Goal: Task Accomplishment & Management: Manage account settings

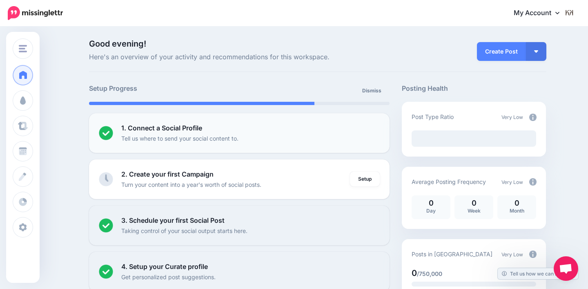
click at [330, 131] on div "1. Connect a Social Profile Tell us where to send your social content to." at bounding box center [250, 133] width 259 height 20
click at [198, 127] on b "1. Connect a Social Profile" at bounding box center [161, 128] width 81 height 8
click at [222, 130] on div "1. Connect a Social Profile Tell us where to send your social content to." at bounding box center [250, 133] width 259 height 20
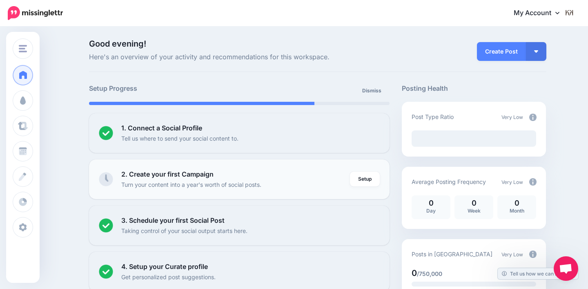
click at [217, 178] on div "2. Create your first Campaign Turn your content into a year's worth of social p…" at bounding box center [235, 179] width 229 height 20
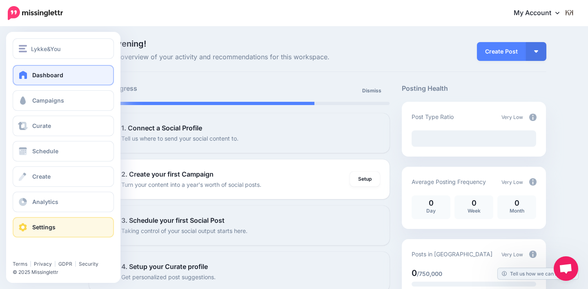
click at [51, 226] on span "Settings" at bounding box center [43, 226] width 23 height 7
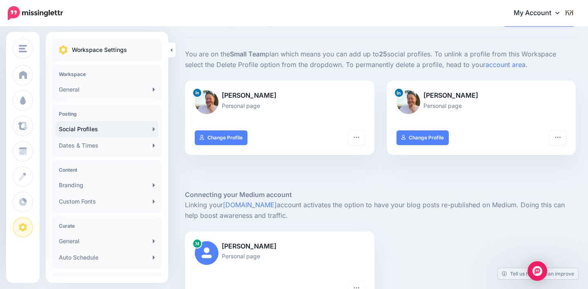
scroll to position [30, 0]
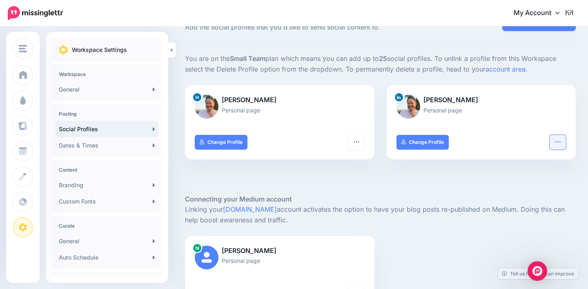
click at [559, 140] on icon "button" at bounding box center [557, 141] width 7 height 7
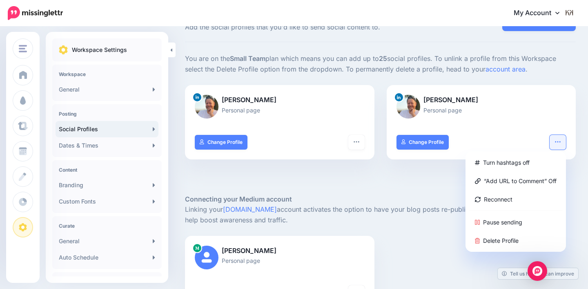
click at [419, 187] on div at bounding box center [380, 181] width 391 height 24
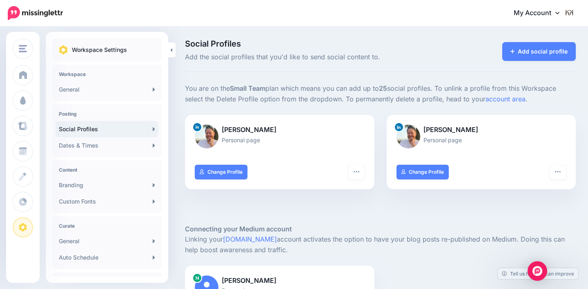
scroll to position [0, 0]
click at [533, 54] on link "Add social profile" at bounding box center [539, 51] width 74 height 19
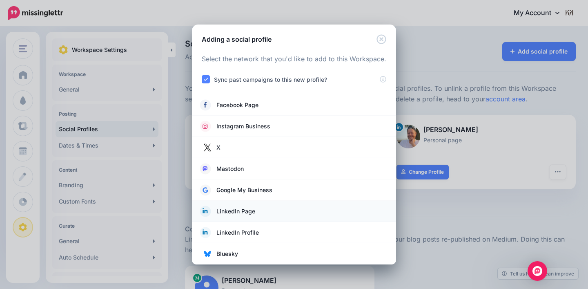
click at [244, 211] on span "LinkedIn Page" at bounding box center [235, 211] width 39 height 10
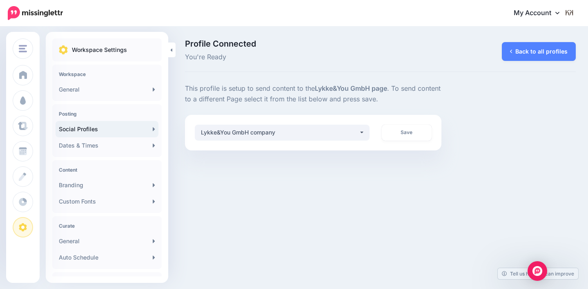
click at [315, 136] on div "Lykke&You GmbH company" at bounding box center [280, 132] width 158 height 10
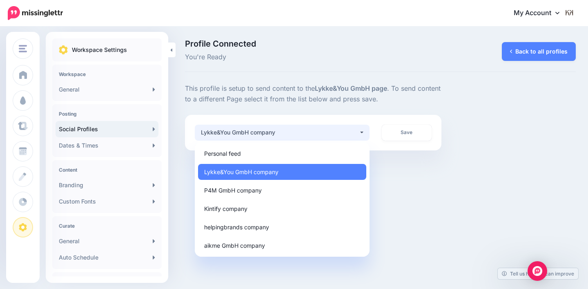
click at [315, 136] on div "Lykke&You GmbH company" at bounding box center [280, 132] width 158 height 10
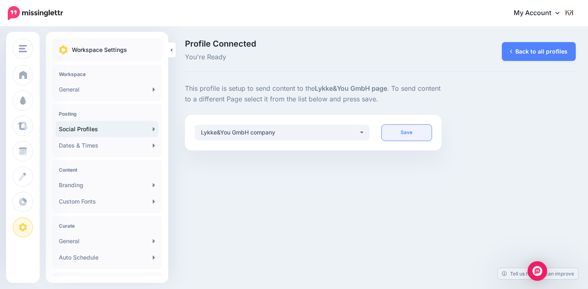
click at [395, 131] on link "Save" at bounding box center [407, 133] width 50 height 16
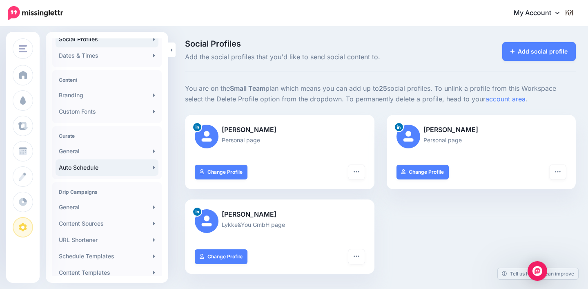
scroll to position [91, 0]
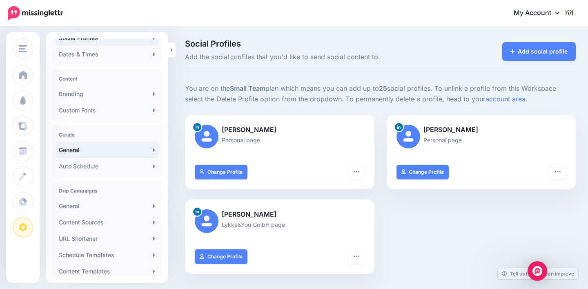
click at [109, 156] on link "General" at bounding box center [107, 150] width 103 height 16
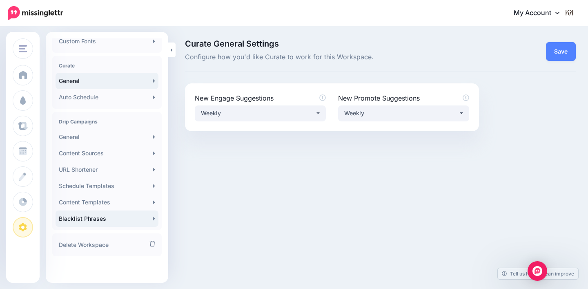
scroll to position [160, 0]
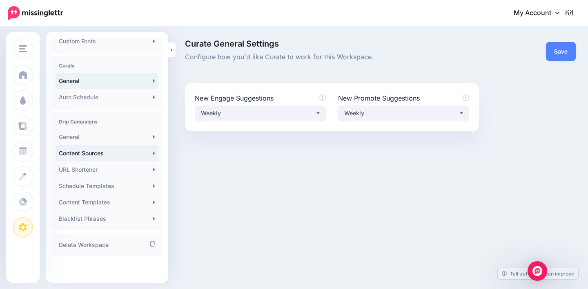
click at [110, 154] on link "Content Sources" at bounding box center [107, 153] width 103 height 16
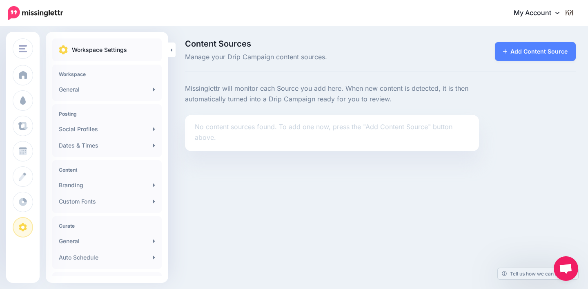
click at [279, 142] on li "No content sources found. To add one now, press the "Add Content Source" button…" at bounding box center [332, 133] width 294 height 36
click at [519, 53] on link "Add Content Source" at bounding box center [535, 51] width 81 height 19
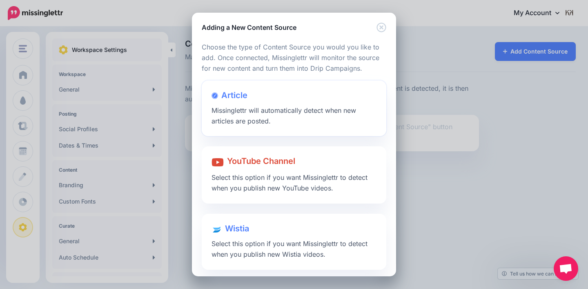
click at [256, 102] on div at bounding box center [293, 103] width 165 height 4
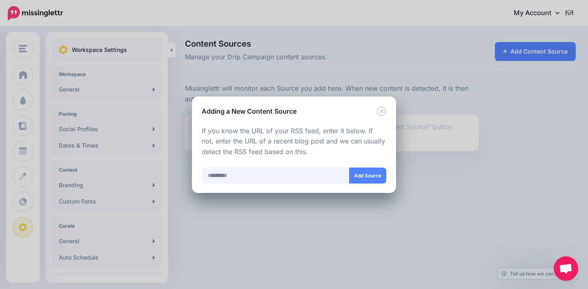
click at [241, 178] on input "text" at bounding box center [276, 175] width 148 height 16
paste input "**********"
type input "**********"
click at [360, 181] on button "Add Source" at bounding box center [367, 175] width 37 height 16
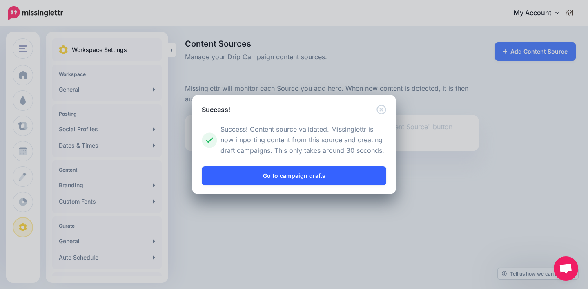
click at [343, 170] on link "Go to campaign drafts" at bounding box center [294, 175] width 185 height 19
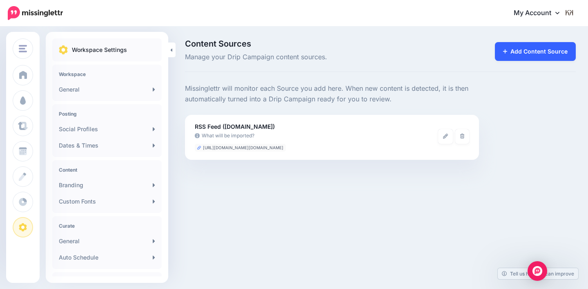
click at [521, 44] on link "Add Content Source" at bounding box center [535, 51] width 81 height 19
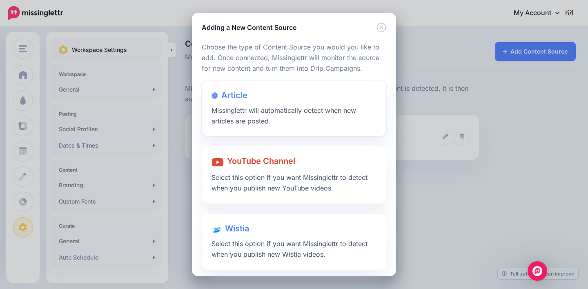
click at [273, 108] on span "Missinglettr will automatically detect when new articles are posted." at bounding box center [283, 115] width 145 height 19
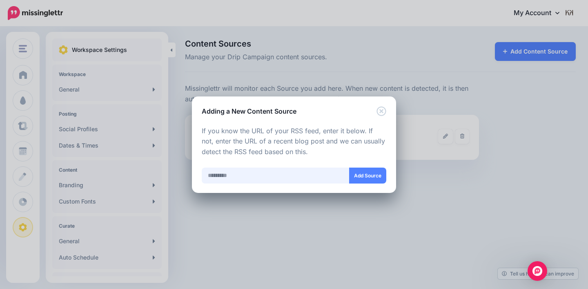
click at [250, 168] on input "text" at bounding box center [276, 175] width 148 height 16
paste input "**********"
drag, startPoint x: 282, startPoint y: 175, endPoint x: 370, endPoint y: 176, distance: 87.8
click at [370, 176] on div "**********" at bounding box center [294, 175] width 185 height 16
click at [381, 174] on button "Add Source" at bounding box center [367, 175] width 37 height 16
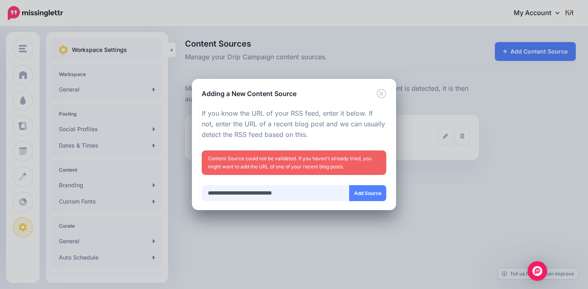
click at [285, 192] on input "**********" at bounding box center [276, 193] width 148 height 16
type input "**********"
click at [374, 199] on button "Add Source" at bounding box center [367, 193] width 37 height 16
click at [385, 92] on icon "Close" at bounding box center [381, 94] width 10 height 10
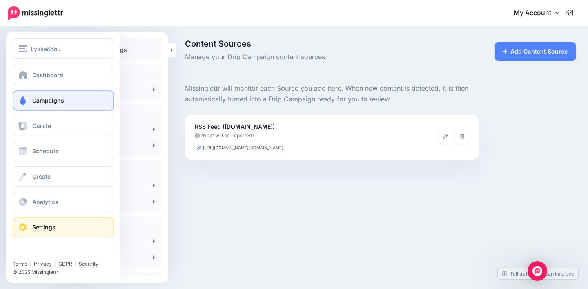
click at [51, 93] on link "Campaigns" at bounding box center [63, 100] width 101 height 20
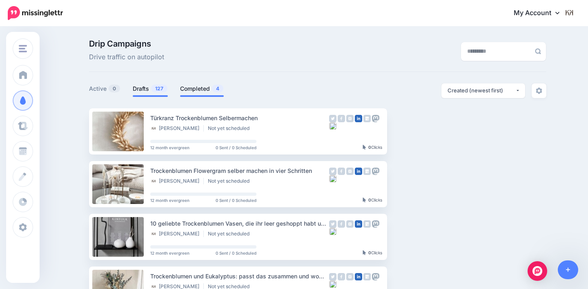
click at [210, 93] on li "Completed 4" at bounding box center [202, 89] width 44 height 13
click at [430, 135] on link "Setup Campaign" at bounding box center [421, 131] width 56 height 15
click at [462, 131] on img "button" at bounding box center [459, 131] width 7 height 2
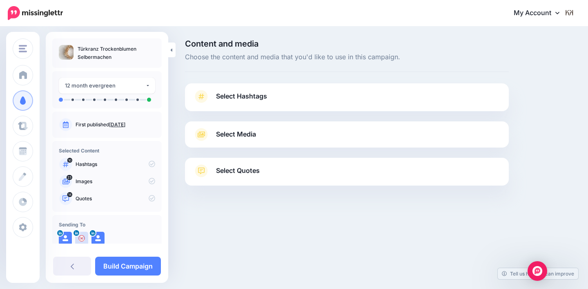
click at [253, 106] on link "Select Hashtags" at bounding box center [346, 100] width 307 height 21
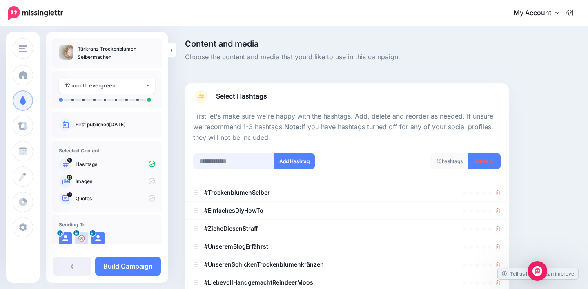
click at [248, 161] on input "text" at bounding box center [234, 161] width 82 height 16
type input "**********"
click at [285, 160] on button "Add Hashtag" at bounding box center [294, 161] width 40 height 16
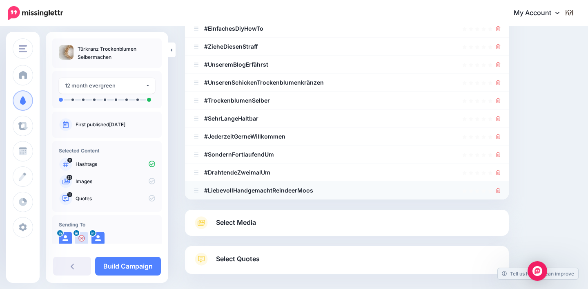
click at [495, 191] on div at bounding box center [346, 190] width 307 height 10
click at [498, 191] on icon at bounding box center [498, 190] width 4 height 5
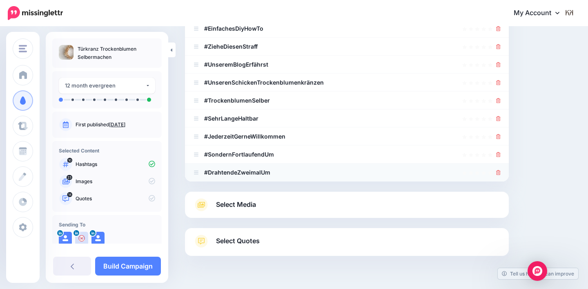
click at [498, 170] on icon at bounding box center [498, 172] width 4 height 5
click at [498, 154] on icon at bounding box center [498, 154] width 4 height 5
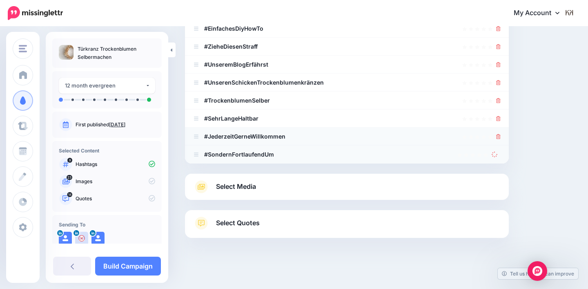
click at [498, 134] on icon at bounding box center [498, 136] width 4 height 5
click at [498, 117] on icon at bounding box center [498, 118] width 4 height 5
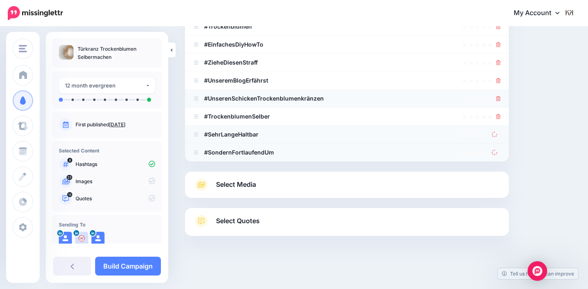
scroll to position [164, 0]
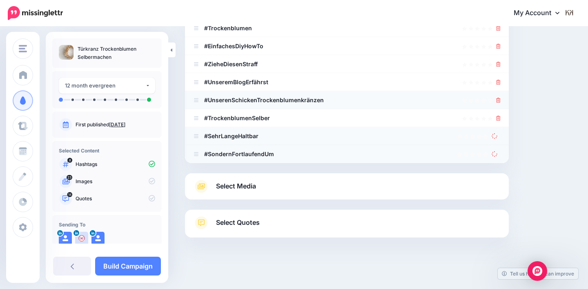
click at [498, 100] on icon at bounding box center [498, 100] width 4 height 5
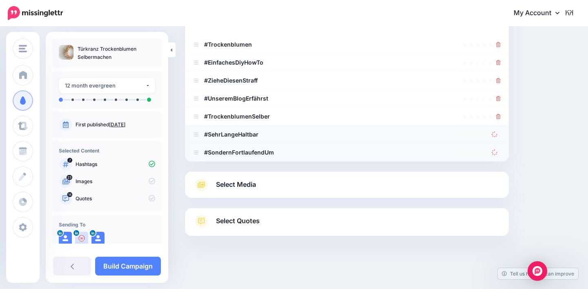
scroll to position [146, 0]
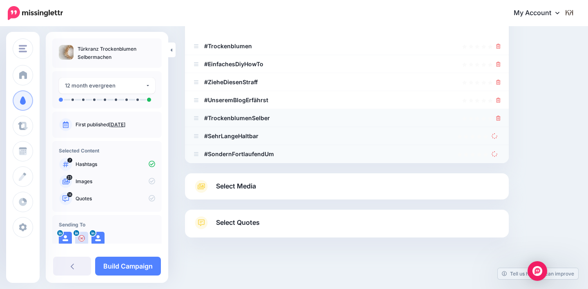
click at [500, 116] on icon at bounding box center [498, 118] width 4 height 5
click at [500, 100] on icon at bounding box center [498, 100] width 4 height 5
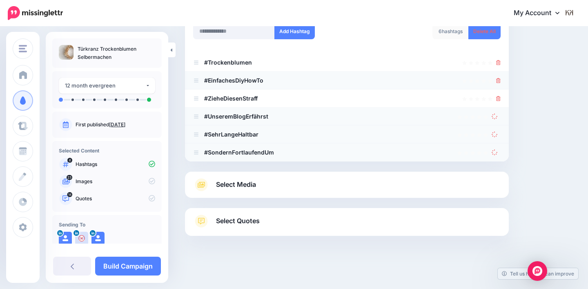
scroll to position [128, 0]
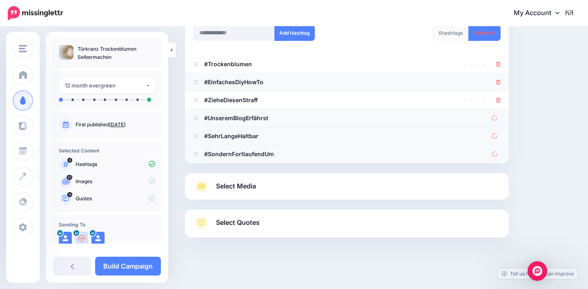
click at [498, 77] on div at bounding box center [498, 82] width 4 height 10
click at [498, 60] on link at bounding box center [498, 63] width 4 height 7
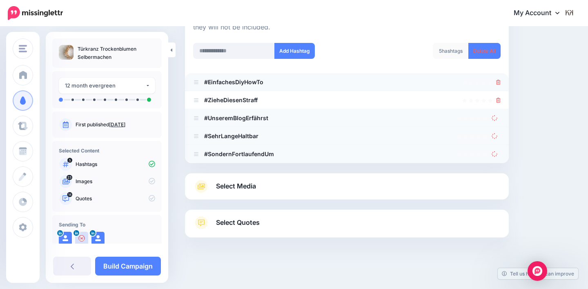
click at [499, 78] on link at bounding box center [498, 81] width 4 height 7
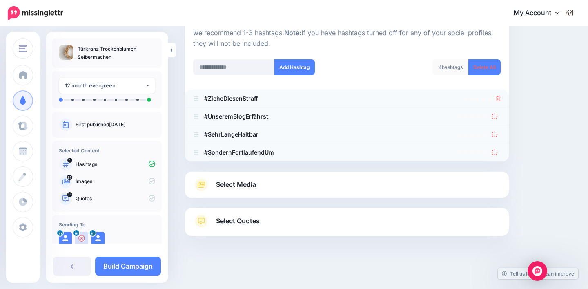
scroll to position [92, 0]
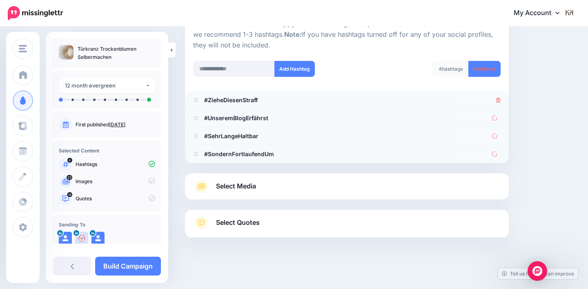
click at [498, 98] on icon at bounding box center [498, 100] width 4 height 5
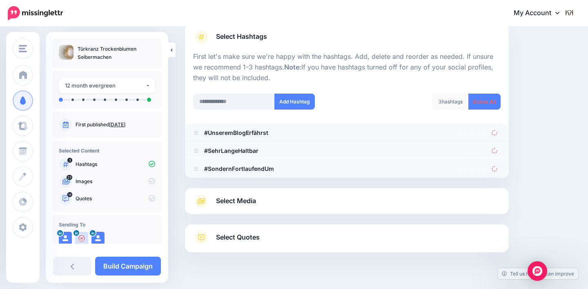
scroll to position [58, 0]
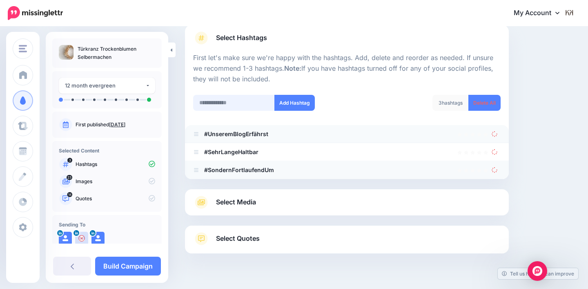
click at [246, 100] on input "text" at bounding box center [234, 103] width 82 height 16
type input "**********"
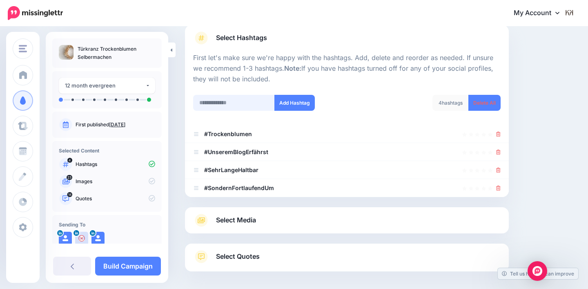
scroll to position [92, 0]
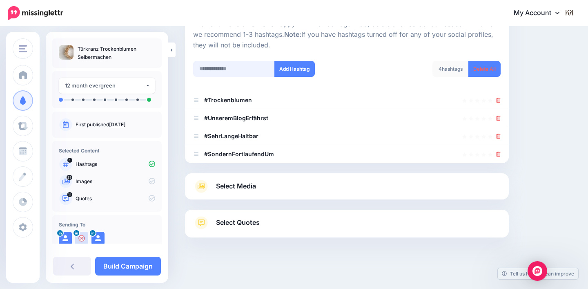
click at [240, 72] on input "text" at bounding box center [234, 69] width 82 height 16
type input "***"
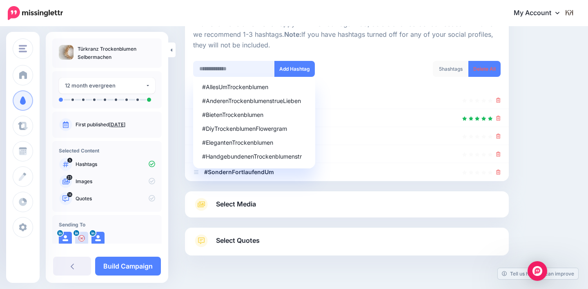
scroll to position [110, 0]
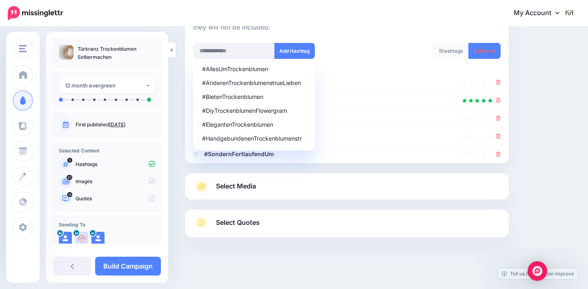
click at [540, 125] on div "Content and media Choose the content and media that you'd like to use in this c…" at bounding box center [380, 103] width 403 height 349
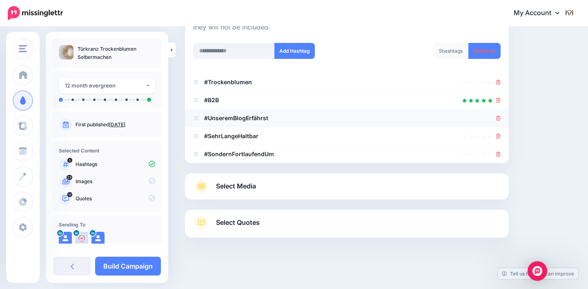
click at [500, 116] on icon at bounding box center [498, 118] width 4 height 5
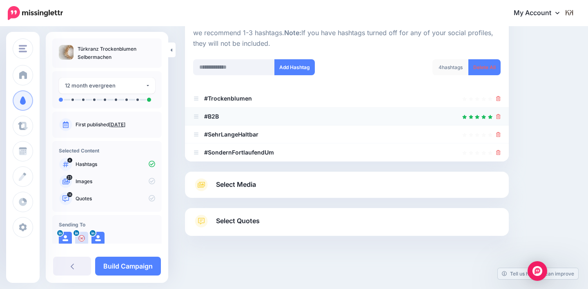
scroll to position [92, 0]
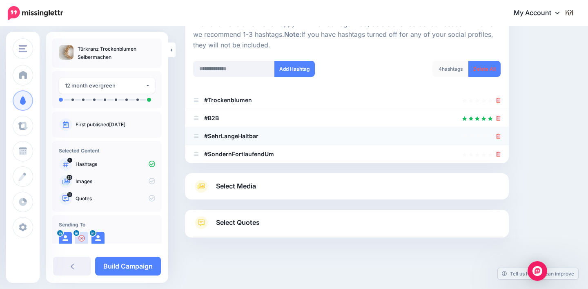
click at [498, 134] on icon at bounding box center [498, 135] width 4 height 5
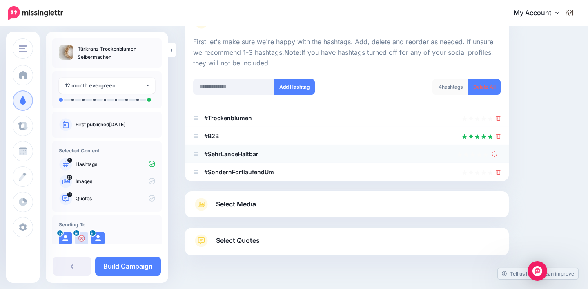
click at [256, 69] on div at bounding box center [346, 74] width 307 height 10
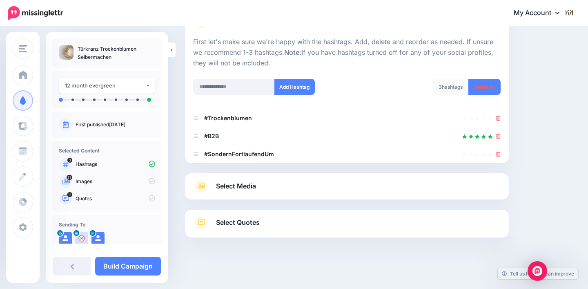
click at [256, 69] on div at bounding box center [346, 74] width 307 height 10
click at [251, 79] on input "text" at bounding box center [234, 87] width 82 height 16
type input "*"
type input "**********"
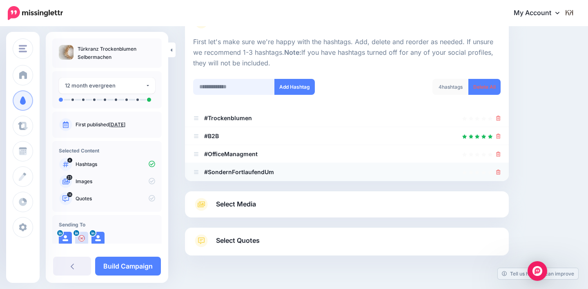
scroll to position [92, 0]
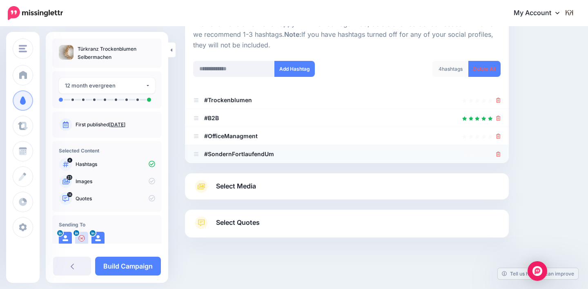
click at [499, 154] on icon at bounding box center [498, 153] width 4 height 5
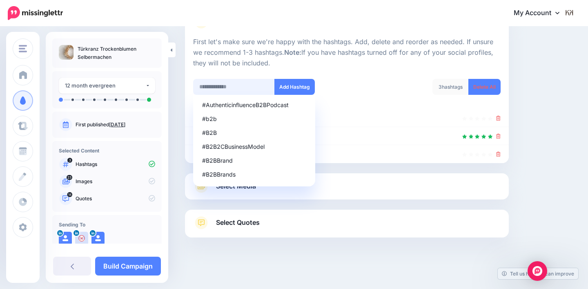
click at [227, 85] on input "text" at bounding box center [234, 87] width 82 height 16
type input "****"
click at [300, 83] on button "Add Hashtag" at bounding box center [294, 87] width 40 height 16
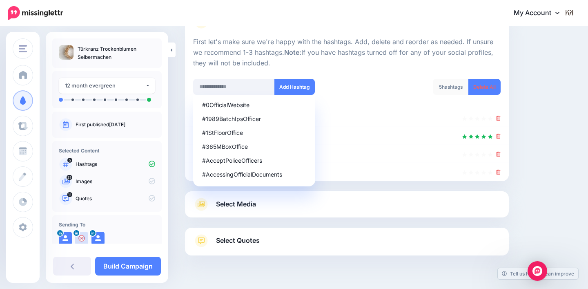
click at [356, 79] on div "5 hashtags Delete All" at bounding box center [427, 92] width 160 height 26
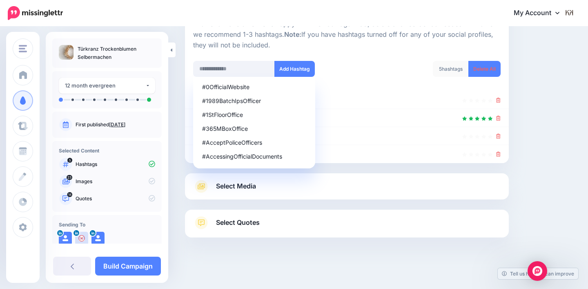
click at [561, 96] on div "Content and media Choose the content and media that you'd like to use in this c…" at bounding box center [380, 112] width 403 height 331
click at [249, 68] on input "text" at bounding box center [234, 69] width 82 height 16
type input "**********"
click at [299, 67] on button "Add Hashtag" at bounding box center [294, 69] width 40 height 16
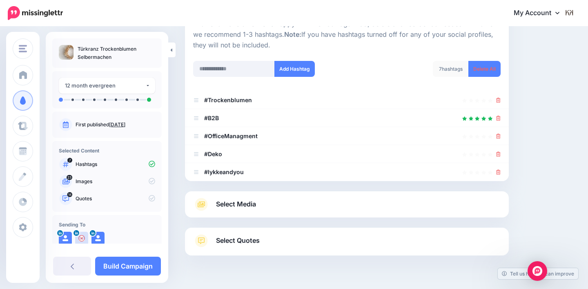
click at [328, 61] on div "#AtlticoDeKolkata #DeKockPuts #Dekolte #ElaineDeKooning #HomemadeKombucha #Quin…" at bounding box center [266, 69] width 147 height 16
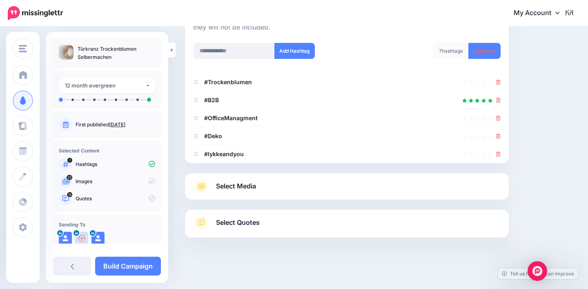
click at [311, 180] on link "Select Media" at bounding box center [346, 186] width 307 height 13
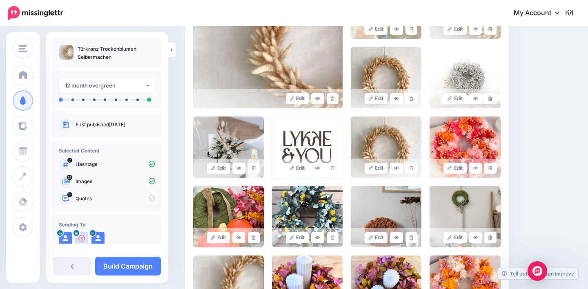
scroll to position [246, 0]
click at [254, 235] on icon at bounding box center [254, 237] width 4 height 4
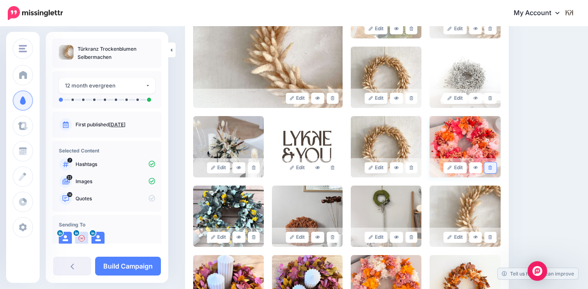
click at [491, 162] on link at bounding box center [490, 167] width 12 height 11
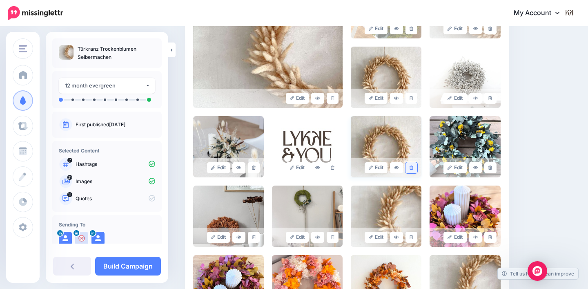
click at [412, 162] on link at bounding box center [411, 167] width 12 height 11
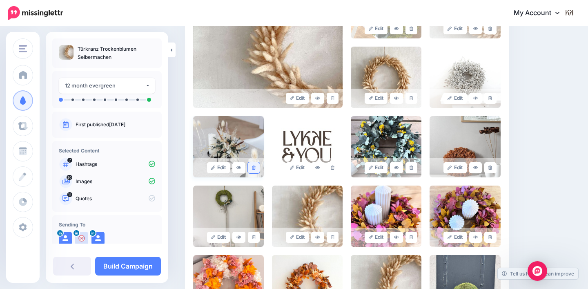
click at [255, 165] on icon at bounding box center [254, 167] width 4 height 4
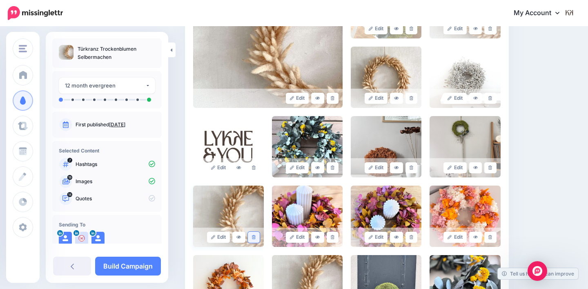
click at [253, 235] on icon at bounding box center [254, 237] width 4 height 4
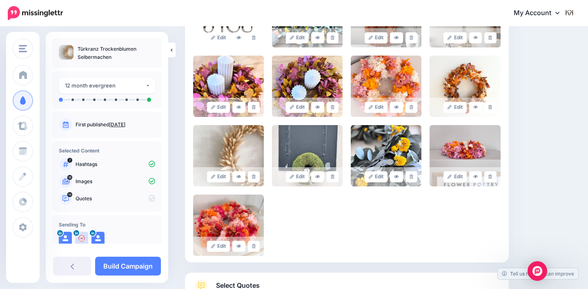
scroll to position [374, 0]
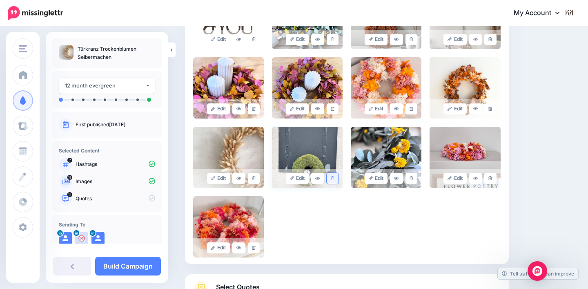
click at [331, 176] on icon at bounding box center [333, 178] width 4 height 4
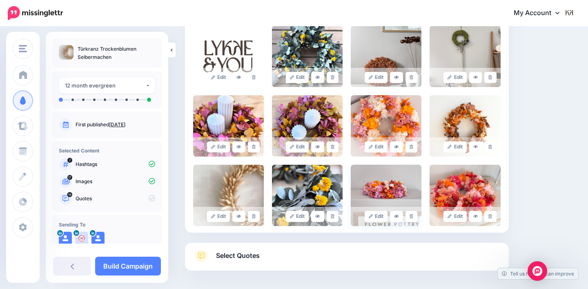
scroll to position [336, 0]
click at [331, 145] on icon at bounding box center [333, 147] width 4 height 4
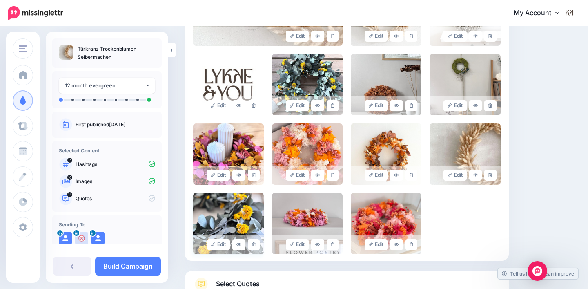
scroll to position [305, 0]
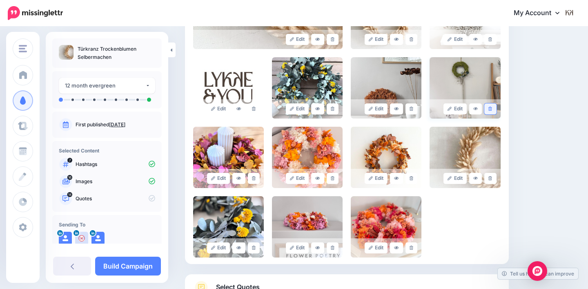
click at [492, 107] on icon at bounding box center [490, 109] width 4 height 4
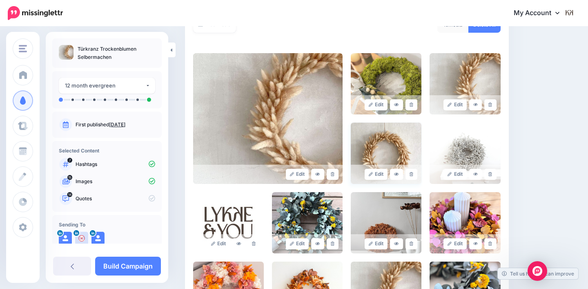
scroll to position [170, 0]
click at [490, 100] on link at bounding box center [490, 105] width 12 height 11
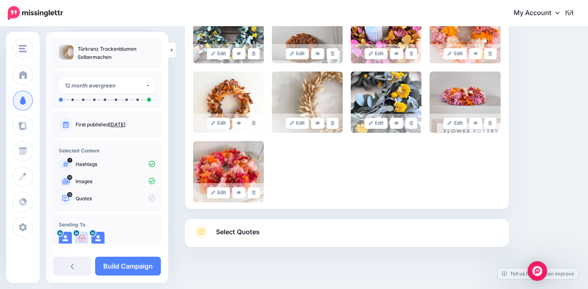
scroll to position [359, 0]
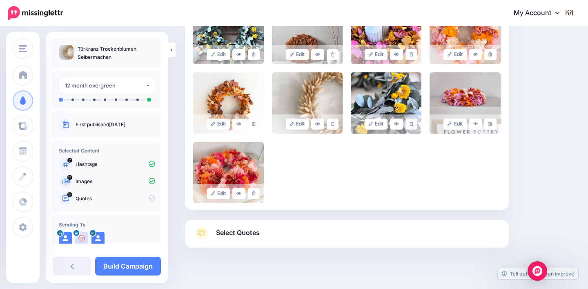
click at [309, 226] on link "Select Quotes" at bounding box center [346, 236] width 307 height 21
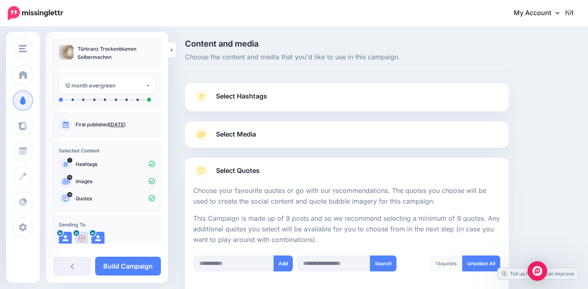
scroll to position [0, 0]
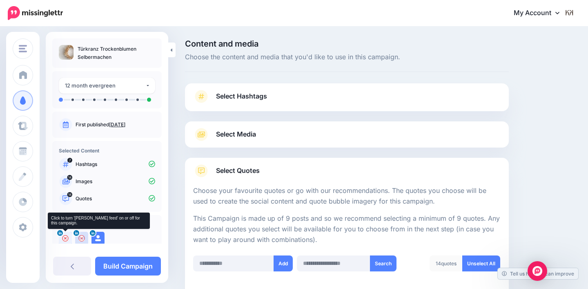
click at [66, 240] on icon at bounding box center [65, 238] width 7 height 7
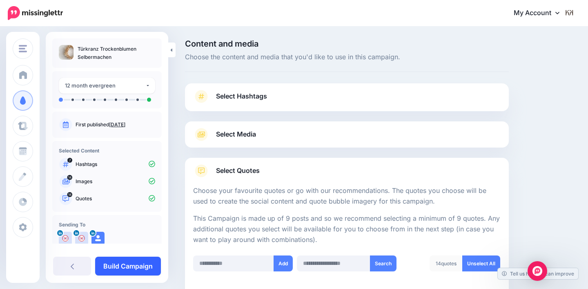
click at [116, 265] on link "Build Campaign" at bounding box center [128, 265] width 66 height 19
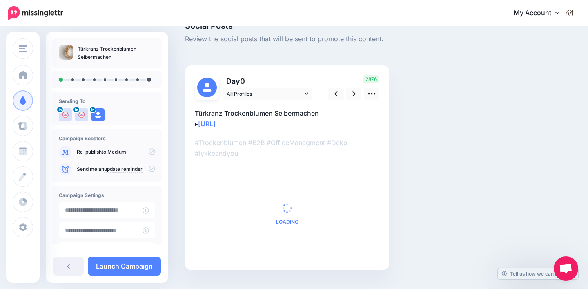
scroll to position [15, 0]
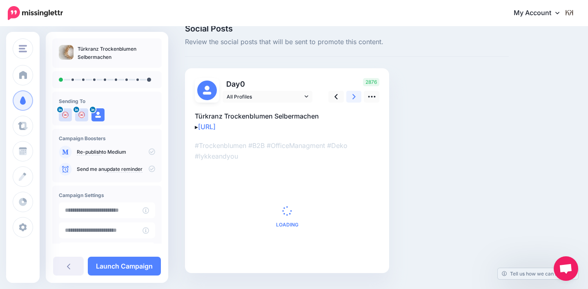
click at [357, 96] on link at bounding box center [354, 97] width 16 height 12
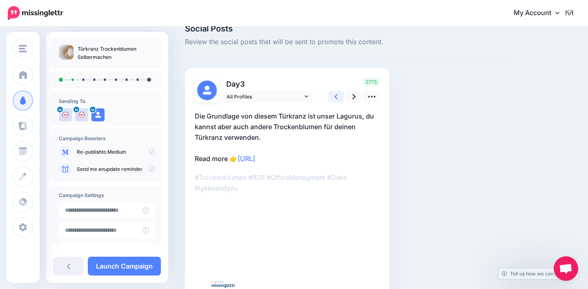
click at [338, 96] on link at bounding box center [336, 97] width 16 height 12
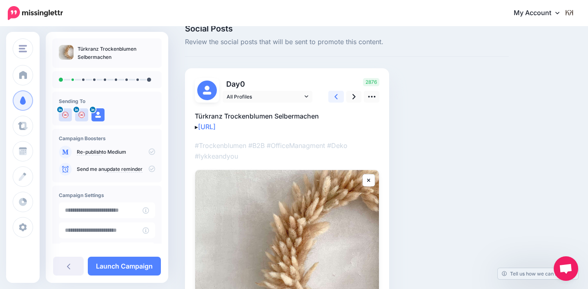
scroll to position [0, 0]
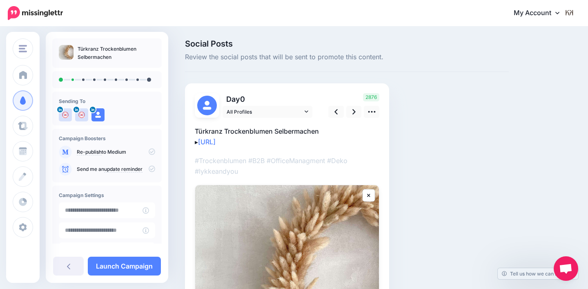
click at [149, 152] on icon at bounding box center [152, 151] width 7 height 7
click at [149, 151] on icon at bounding box center [152, 151] width 7 height 7
click at [339, 110] on link at bounding box center [336, 112] width 16 height 12
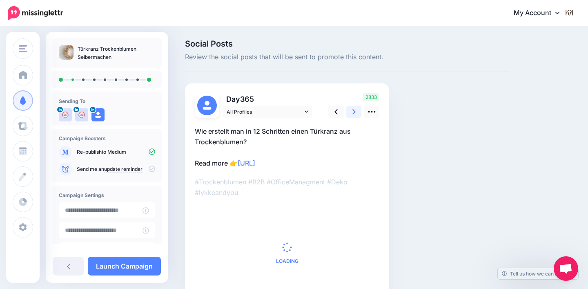
click at [354, 112] on icon at bounding box center [353, 111] width 3 height 5
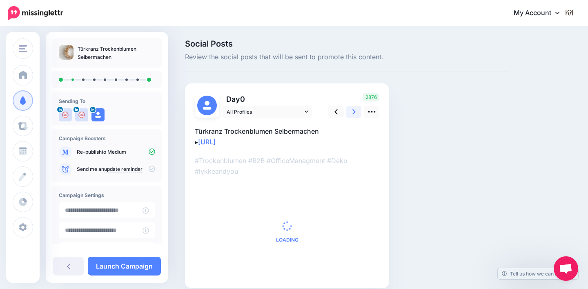
click at [354, 112] on icon at bounding box center [353, 111] width 3 height 5
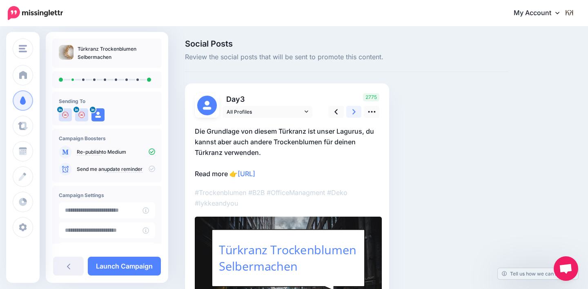
click at [353, 111] on icon at bounding box center [353, 111] width 3 height 9
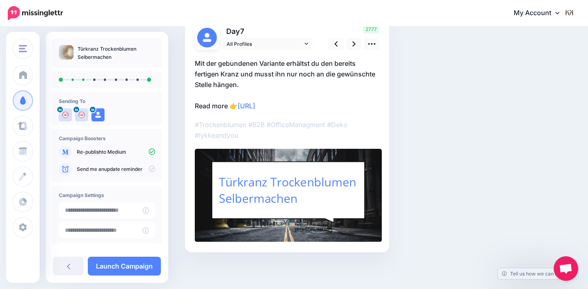
scroll to position [67, 0]
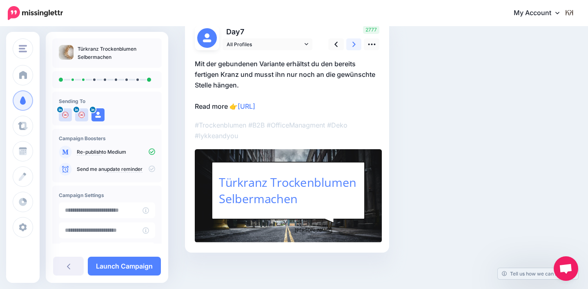
click at [352, 46] on icon at bounding box center [353, 44] width 3 height 9
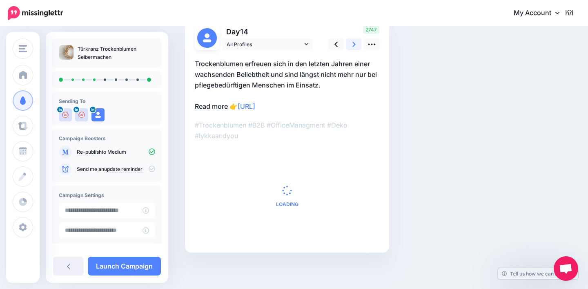
click at [354, 48] on icon at bounding box center [353, 44] width 3 height 9
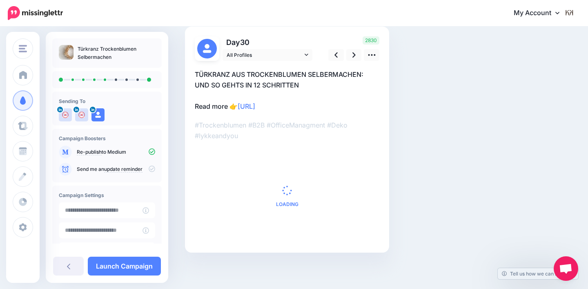
scroll to position [0, 0]
click at [351, 57] on link at bounding box center [354, 55] width 16 height 12
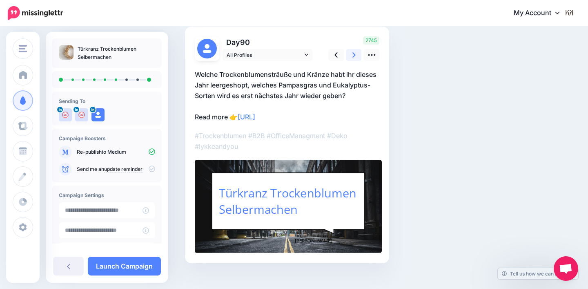
click at [351, 57] on link at bounding box center [354, 55] width 16 height 12
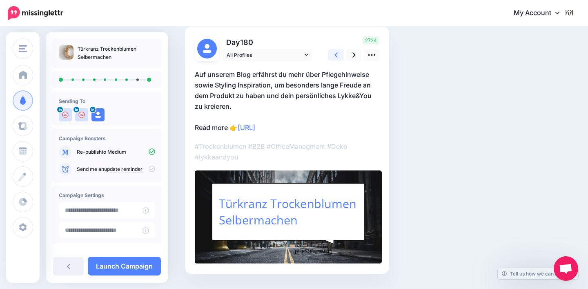
click at [336, 58] on icon at bounding box center [335, 55] width 3 height 9
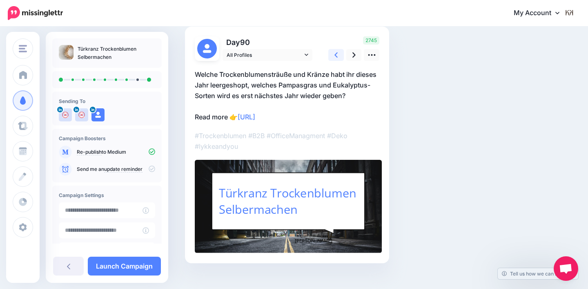
click at [336, 58] on icon at bounding box center [335, 55] width 3 height 9
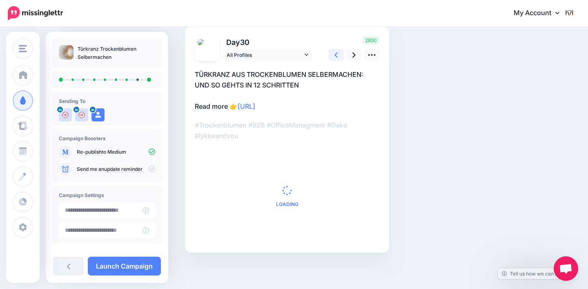
click at [336, 58] on icon at bounding box center [335, 55] width 3 height 9
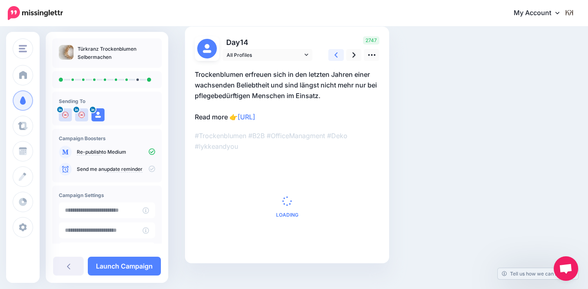
click at [336, 58] on icon at bounding box center [335, 55] width 3 height 9
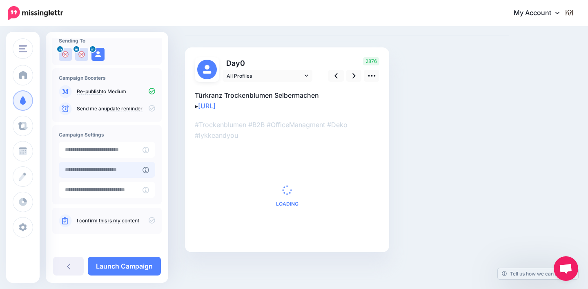
scroll to position [36, 0]
click at [149, 221] on icon at bounding box center [152, 220] width 7 height 7
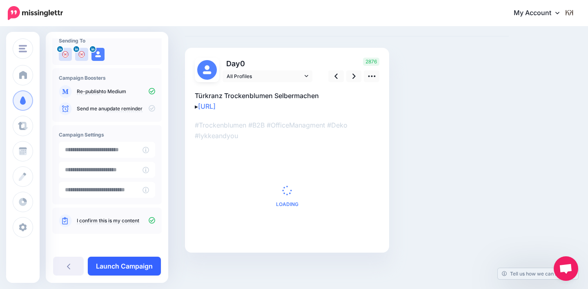
click at [129, 265] on link "Launch Campaign" at bounding box center [124, 265] width 73 height 19
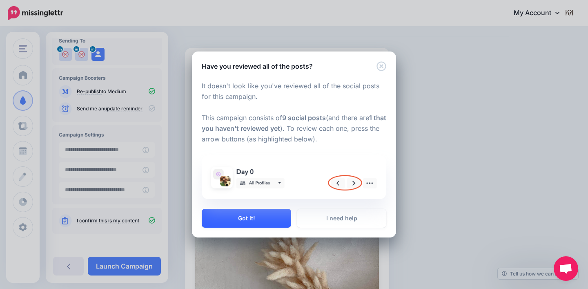
click at [250, 215] on button "Got it!" at bounding box center [246, 218] width 89 height 19
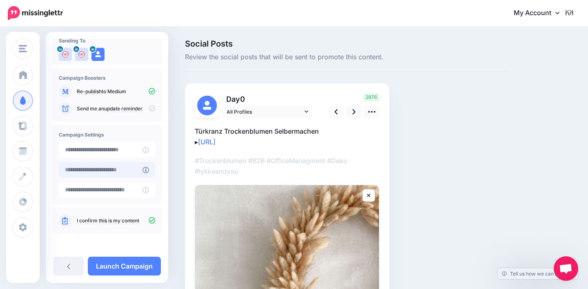
scroll to position [60, 0]
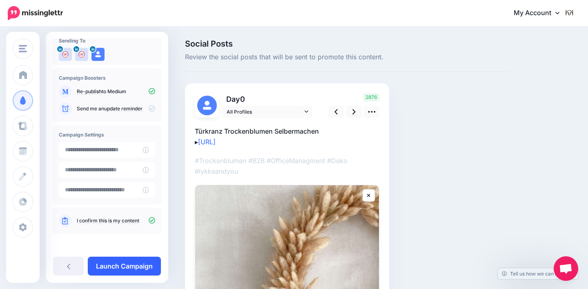
click at [129, 263] on link "Launch Campaign" at bounding box center [124, 265] width 73 height 19
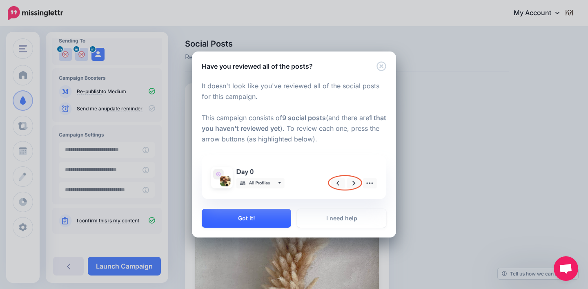
click at [241, 218] on button "Got it!" at bounding box center [246, 218] width 89 height 19
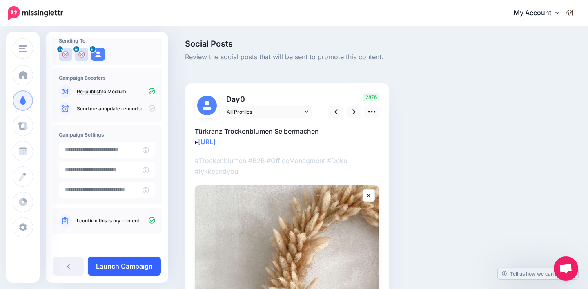
click at [129, 268] on link "Launch Campaign" at bounding box center [124, 265] width 73 height 19
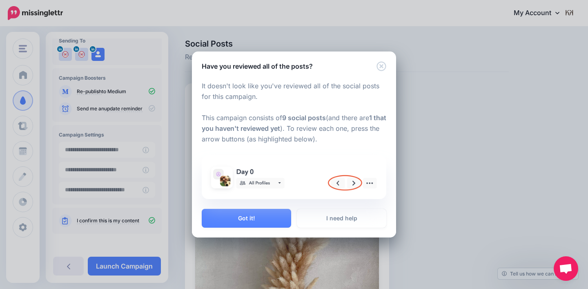
click at [382, 70] on icon "Close" at bounding box center [381, 66] width 10 height 10
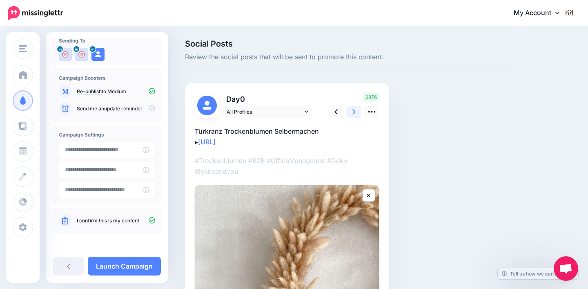
click at [350, 113] on link at bounding box center [354, 112] width 16 height 12
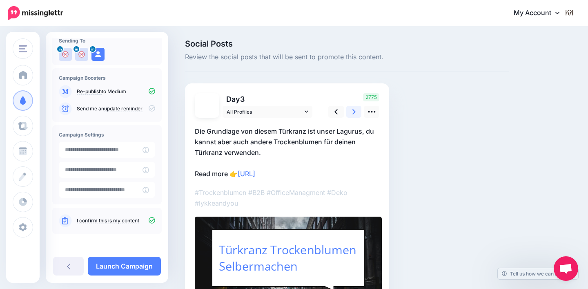
click at [350, 113] on link at bounding box center [354, 112] width 16 height 12
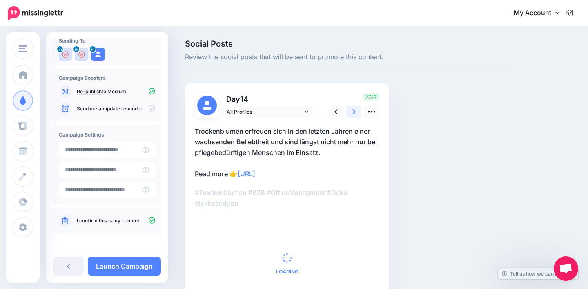
click at [350, 113] on link at bounding box center [354, 112] width 16 height 12
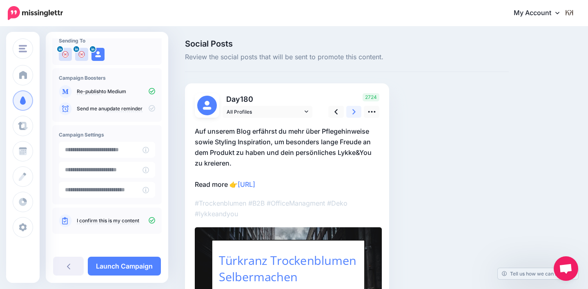
click at [350, 113] on link at bounding box center [354, 112] width 16 height 12
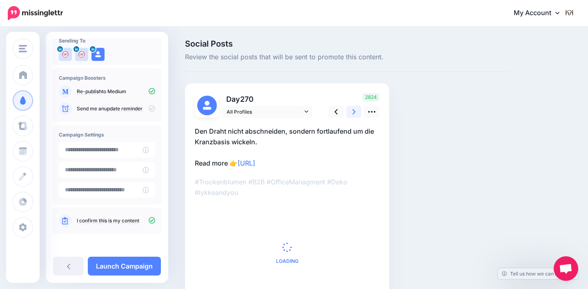
click at [350, 113] on link at bounding box center [354, 112] width 16 height 12
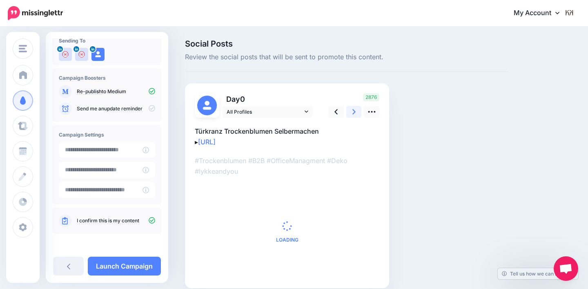
click at [350, 113] on link at bounding box center [354, 112] width 16 height 12
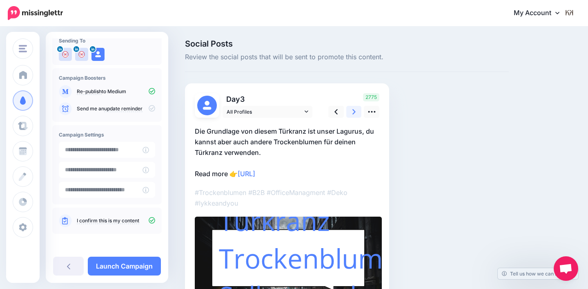
click at [350, 113] on link at bounding box center [354, 112] width 16 height 12
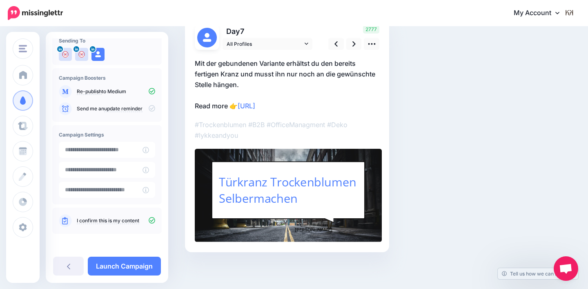
scroll to position [57, 0]
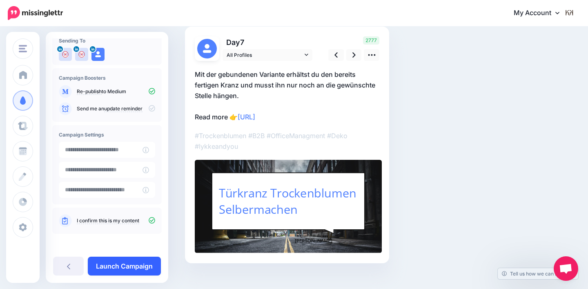
click at [139, 265] on link "Launch Campaign" at bounding box center [124, 265] width 73 height 19
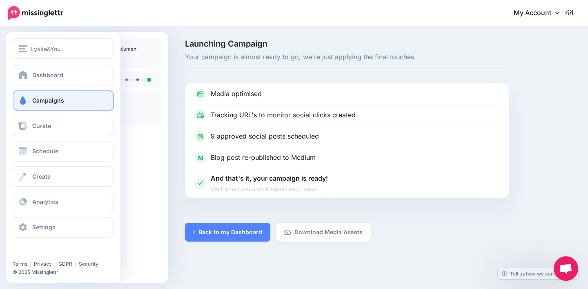
click at [35, 103] on span "Campaigns" at bounding box center [48, 100] width 32 height 7
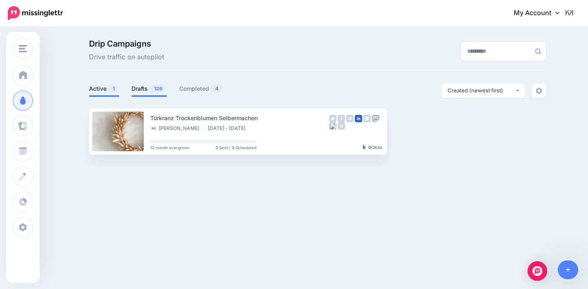
click at [137, 87] on link "Drafts 126" at bounding box center [149, 89] width 36 height 10
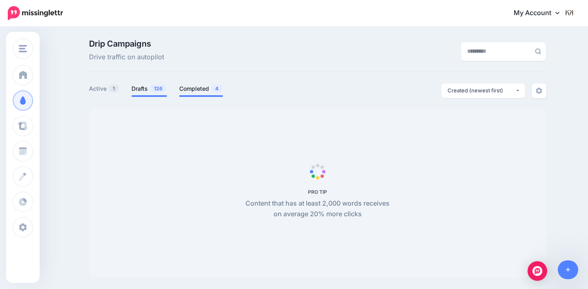
click at [194, 89] on link "Completed 4" at bounding box center [201, 89] width 44 height 10
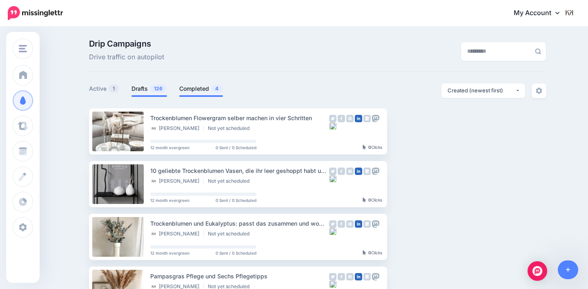
click at [145, 87] on link "Drafts 126" at bounding box center [149, 89] width 36 height 10
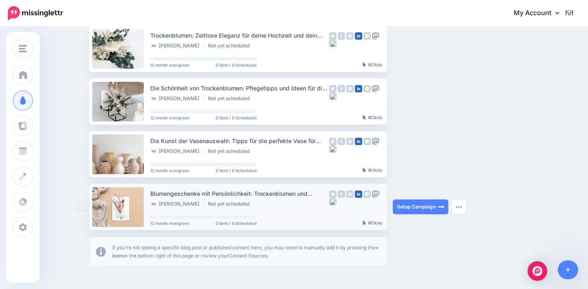
scroll to position [399, 0]
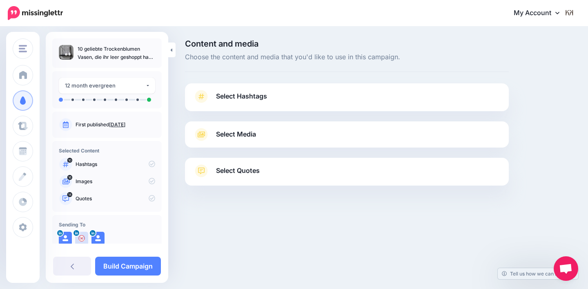
click at [366, 97] on link "Select Hashtags" at bounding box center [346, 100] width 307 height 21
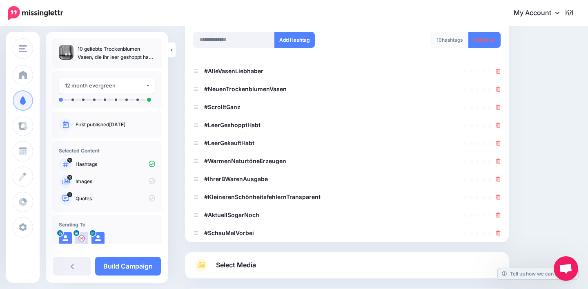
scroll to position [122, 0]
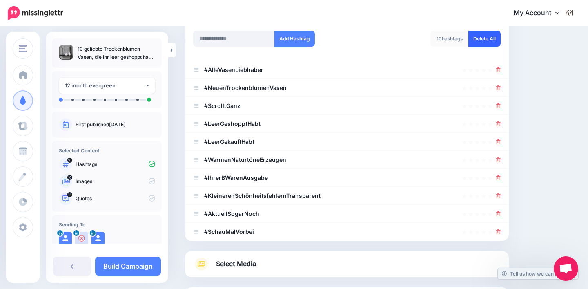
click at [489, 40] on link "Delete All" at bounding box center [484, 39] width 32 height 16
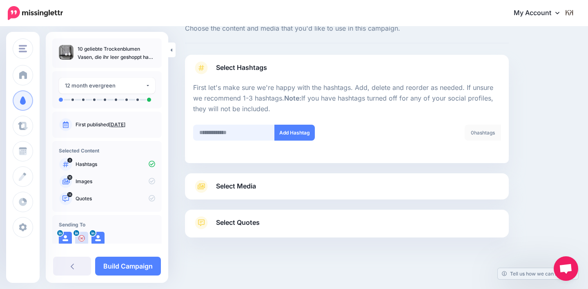
click at [228, 133] on input "text" at bounding box center [234, 133] width 82 height 16
type input "**********"
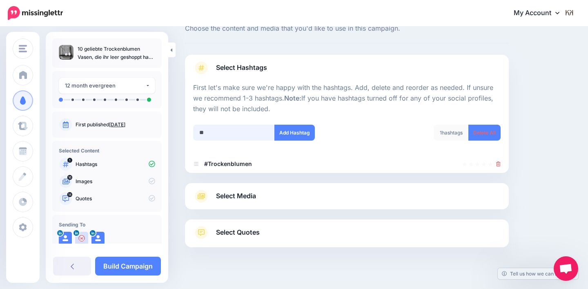
scroll to position [38, 0]
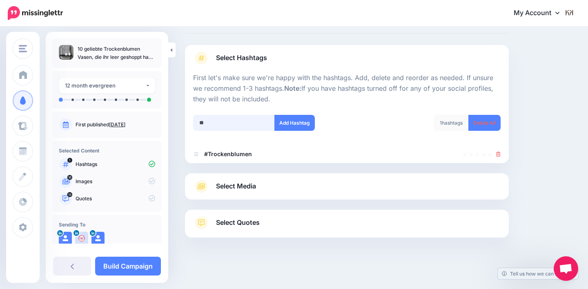
type input "***"
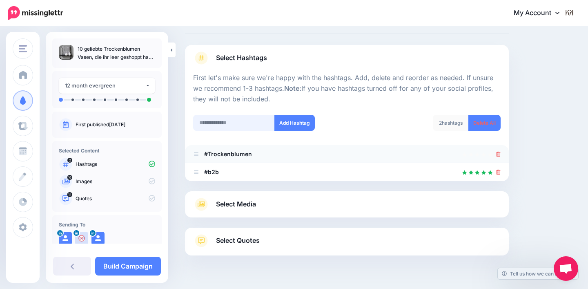
scroll to position [56, 0]
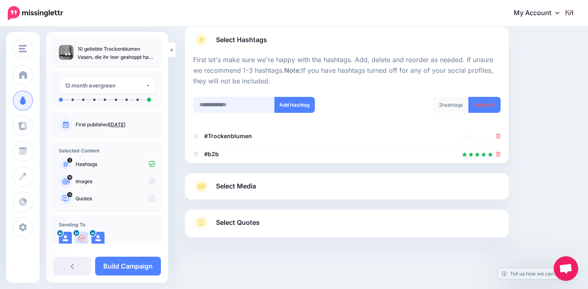
click at [222, 103] on input "text" at bounding box center [234, 105] width 82 height 16
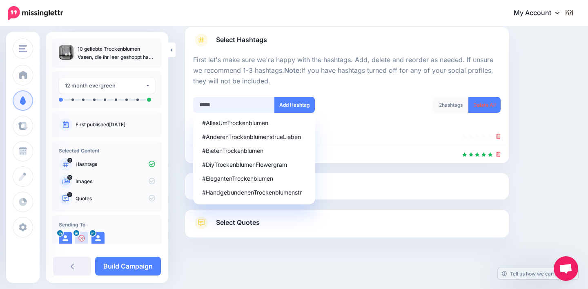
type input "******"
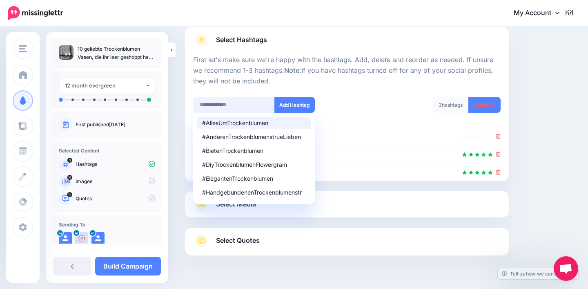
scroll to position [74, 0]
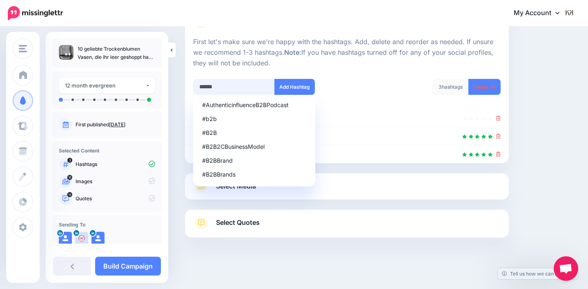
type input "**********"
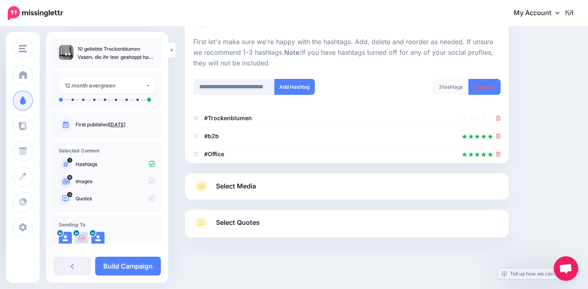
click at [302, 186] on link "Select Media" at bounding box center [346, 186] width 307 height 13
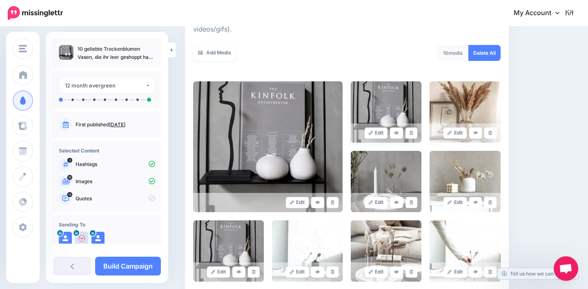
scroll to position [143, 0]
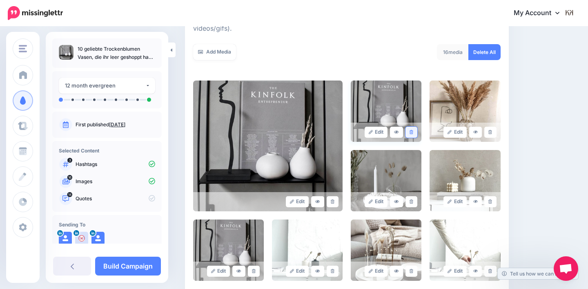
click at [413, 130] on icon at bounding box center [411, 132] width 4 height 4
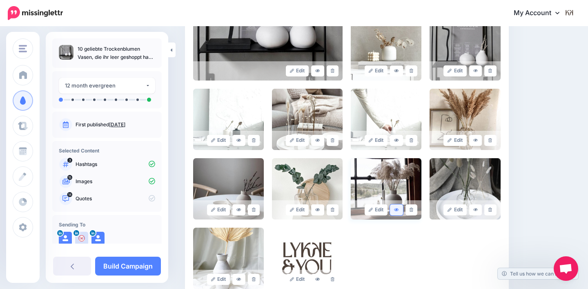
scroll to position [274, 0]
click at [333, 276] on icon at bounding box center [333, 278] width 4 height 4
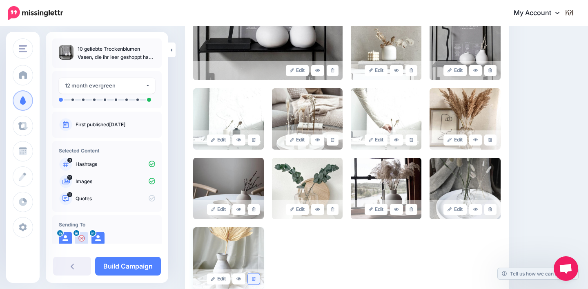
click at [253, 276] on icon at bounding box center [254, 278] width 4 height 4
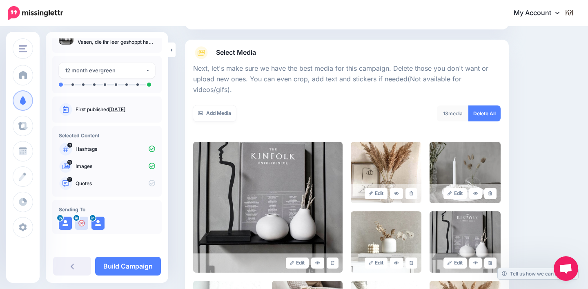
scroll to position [15, 0]
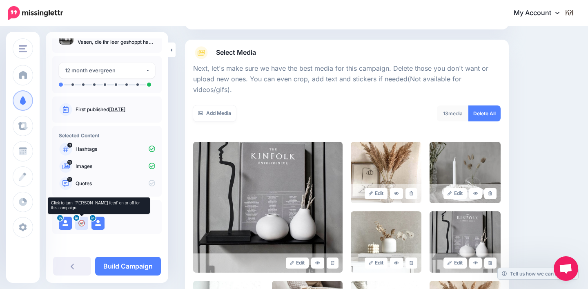
click at [82, 223] on img at bounding box center [81, 222] width 13 height 13
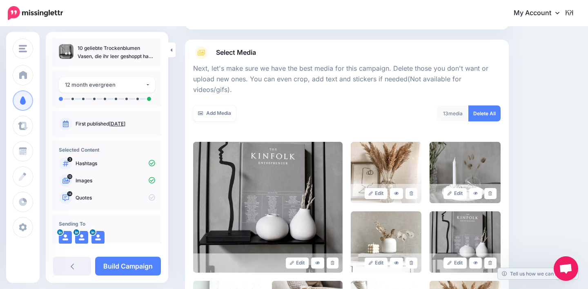
scroll to position [14, 0]
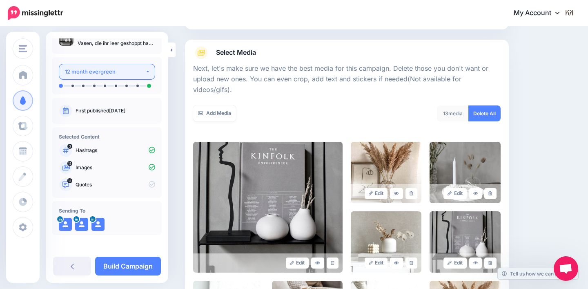
click at [140, 70] on div "12 month evergreen" at bounding box center [105, 71] width 80 height 9
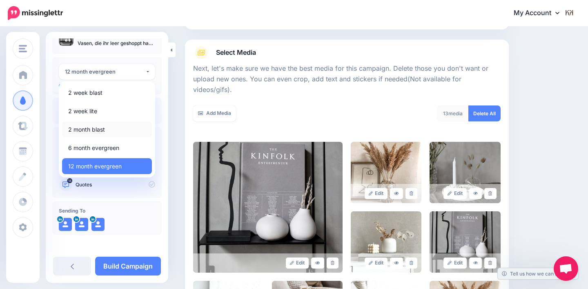
click at [114, 131] on link "2 month blast" at bounding box center [107, 129] width 90 height 16
select select "******"
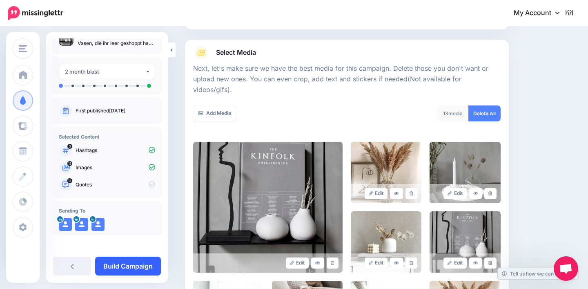
click at [129, 266] on link "Build Campaign" at bounding box center [128, 265] width 66 height 19
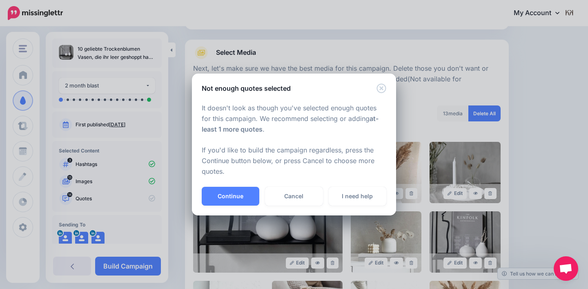
scroll to position [159, 0]
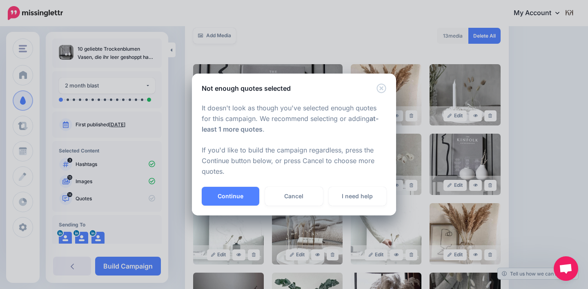
click at [378, 89] on icon "Close" at bounding box center [381, 88] width 10 height 10
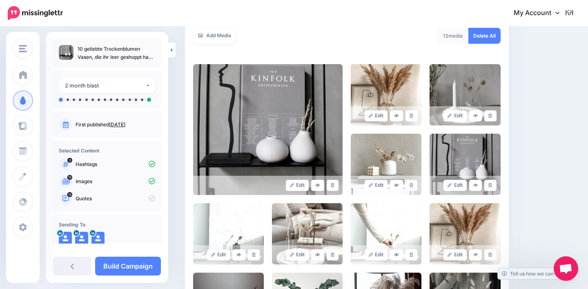
click at [107, 199] on p "Quotes" at bounding box center [116, 198] width 80 height 7
click at [149, 199] on icon at bounding box center [152, 198] width 7 height 7
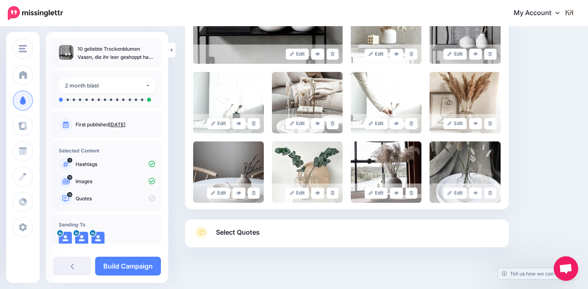
scroll to position [290, 0]
click at [261, 226] on link "Select Quotes" at bounding box center [346, 236] width 307 height 21
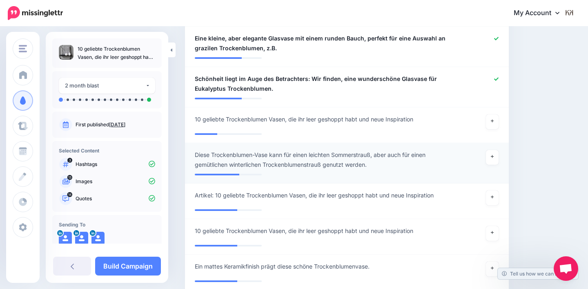
scroll to position [786, 0]
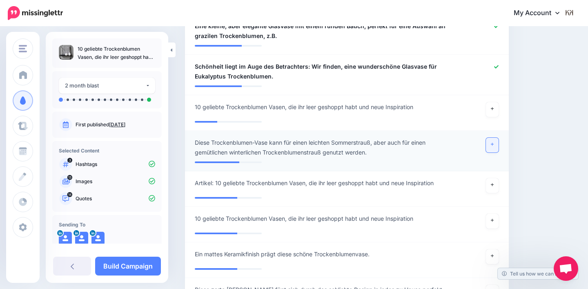
click at [492, 138] on link at bounding box center [492, 145] width 13 height 15
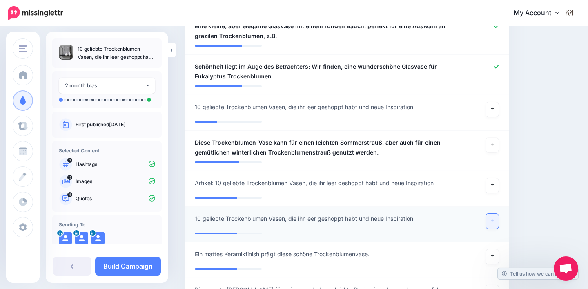
click at [492, 214] on link at bounding box center [492, 221] width 13 height 15
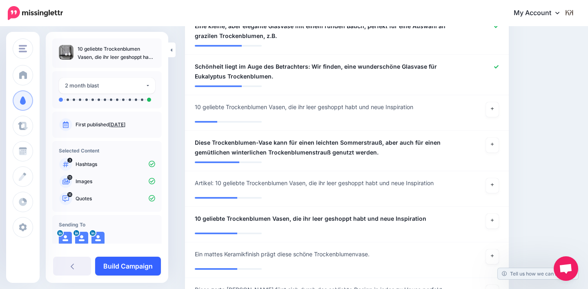
click at [126, 268] on link "Build Campaign" at bounding box center [128, 265] width 66 height 19
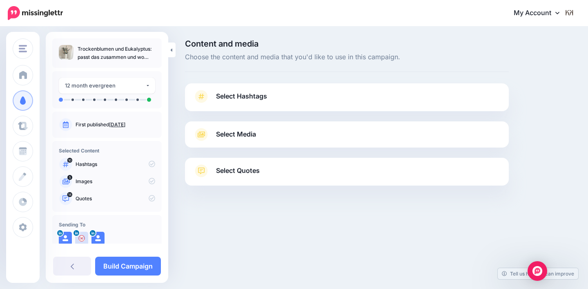
click at [283, 96] on link "Select Hashtags" at bounding box center [346, 100] width 307 height 21
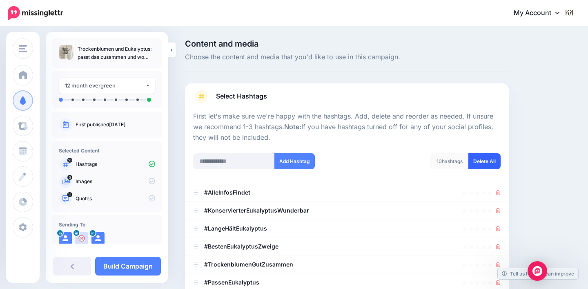
click at [481, 156] on link "Delete All" at bounding box center [484, 161] width 32 height 16
click at [249, 161] on input "text" at bounding box center [234, 161] width 82 height 16
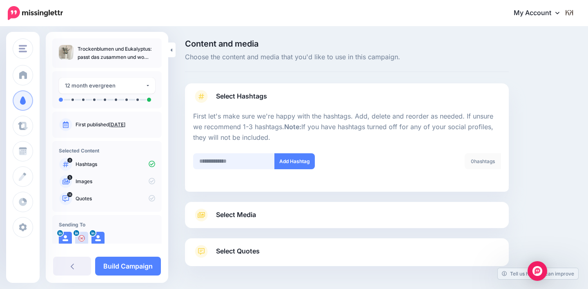
scroll to position [29, 0]
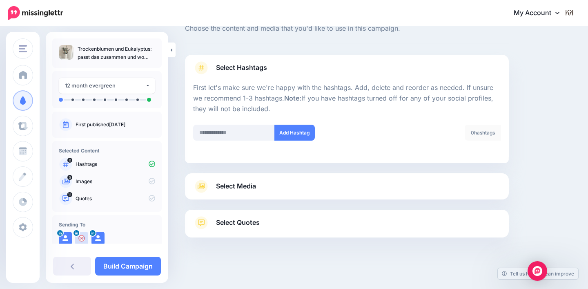
click at [249, 163] on div at bounding box center [347, 168] width 324 height 10
click at [247, 133] on input "text" at bounding box center [234, 133] width 82 height 16
type input "******"
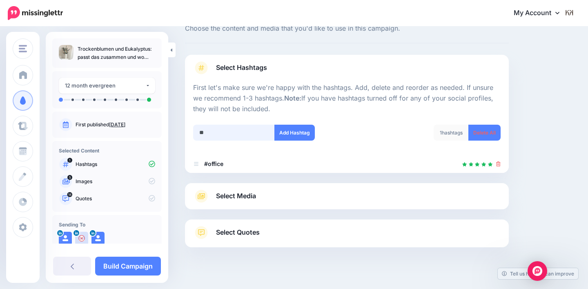
scroll to position [38, 0]
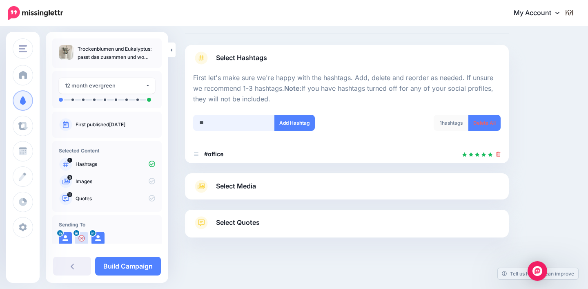
type input "***"
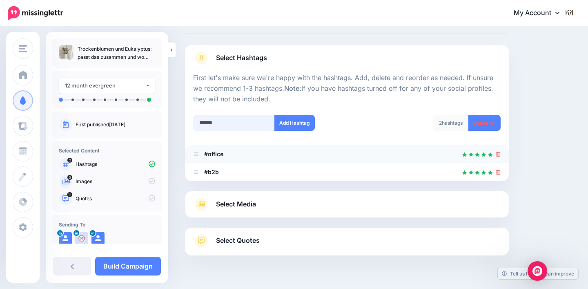
scroll to position [56, 0]
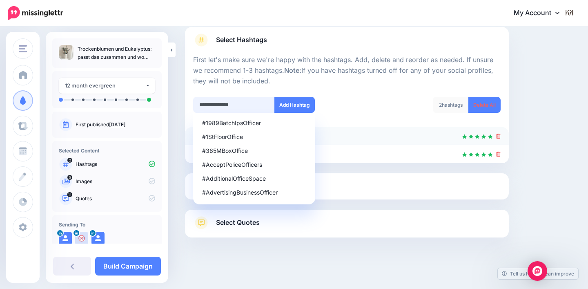
type input "**********"
type input "*"
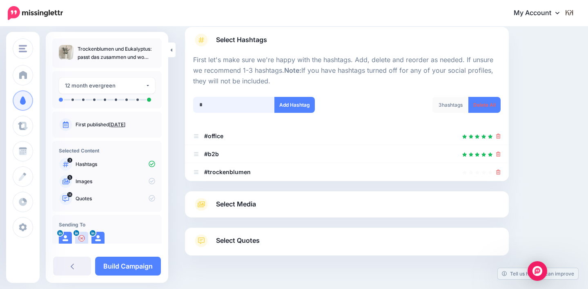
scroll to position [74, 0]
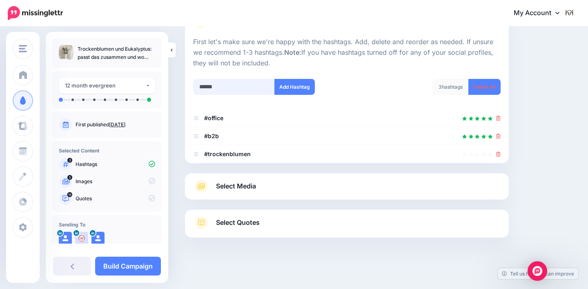
type input "******"
click at [299, 189] on link "Select Media" at bounding box center [346, 186] width 307 height 13
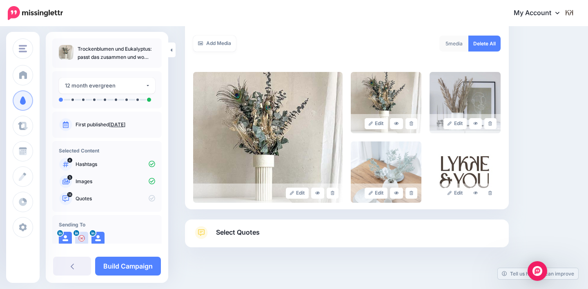
scroll to position [151, 0]
click at [385, 226] on link "Select Quotes" at bounding box center [346, 236] width 307 height 21
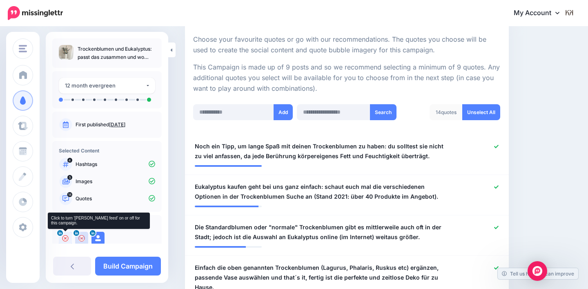
click at [59, 233] on icon at bounding box center [60, 232] width 3 height 3
click at [67, 240] on icon at bounding box center [65, 238] width 7 height 7
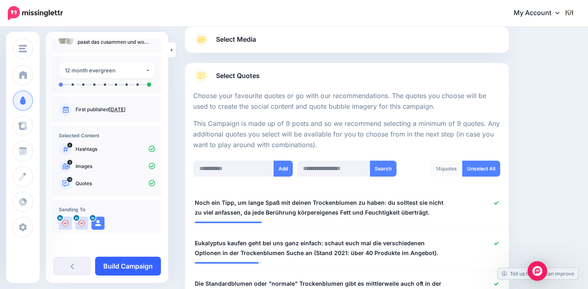
scroll to position [15, 0]
click at [131, 261] on link "Build Campaign" at bounding box center [128, 265] width 66 height 19
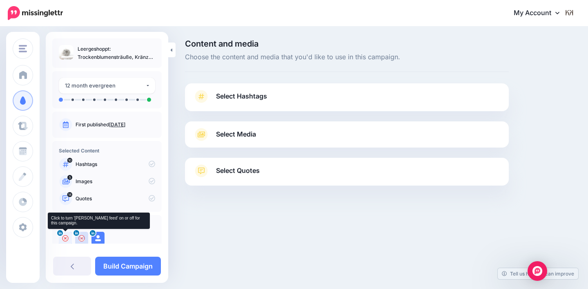
click at [64, 238] on icon at bounding box center [65, 238] width 7 height 7
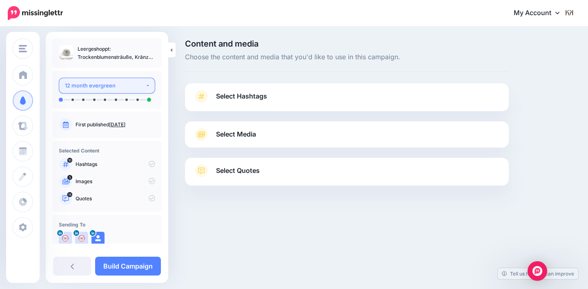
click at [112, 90] on button "12 month evergreen" at bounding box center [107, 86] width 96 height 16
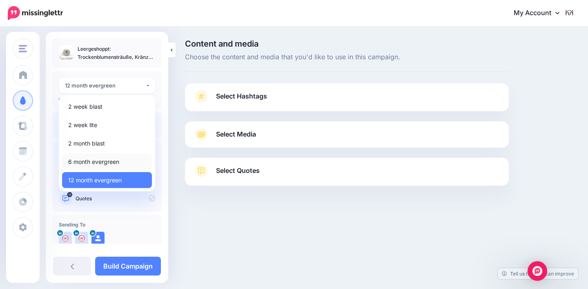
click at [99, 161] on span "6 month evergreen" at bounding box center [93, 162] width 51 height 10
select select "******"
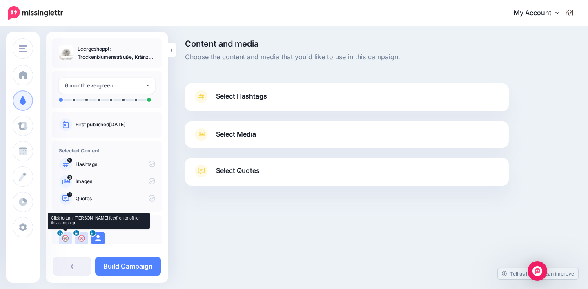
click at [66, 237] on img at bounding box center [65, 237] width 13 height 13
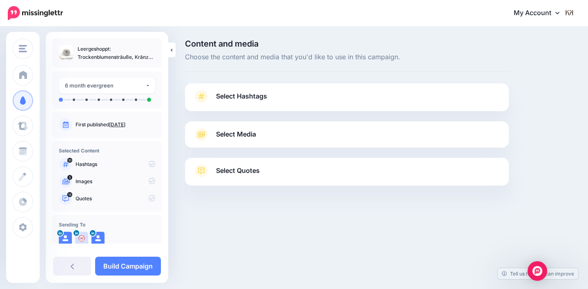
click at [281, 103] on link "Select Hashtags" at bounding box center [346, 100] width 307 height 21
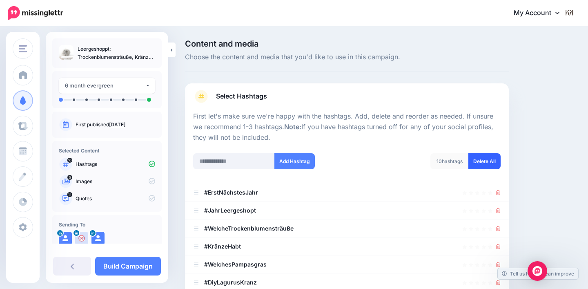
click at [484, 158] on link "Delete All" at bounding box center [484, 161] width 32 height 16
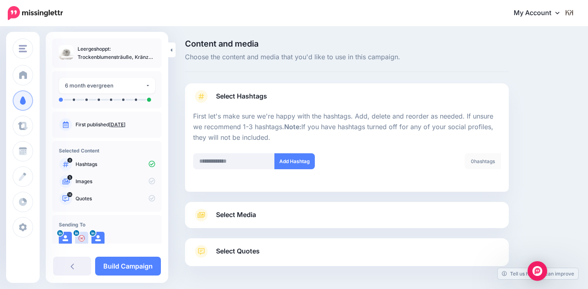
scroll to position [29, 0]
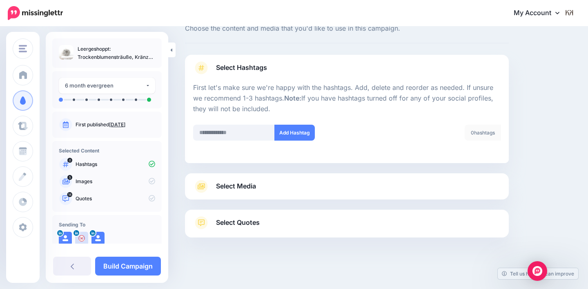
click at [233, 155] on li at bounding box center [347, 159] width 324 height 8
click at [233, 136] on input "text" at bounding box center [234, 133] width 82 height 16
type input "**********"
type input "******"
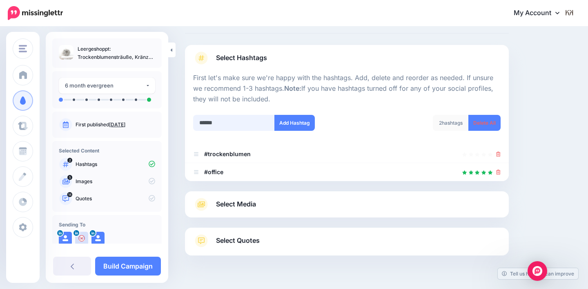
scroll to position [56, 0]
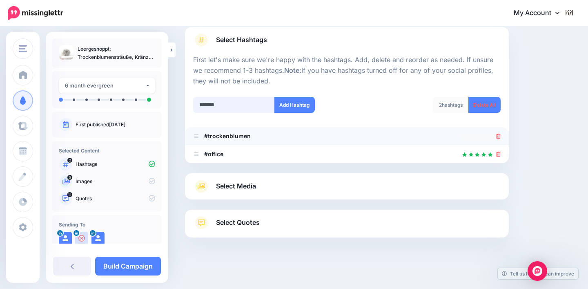
type input "********"
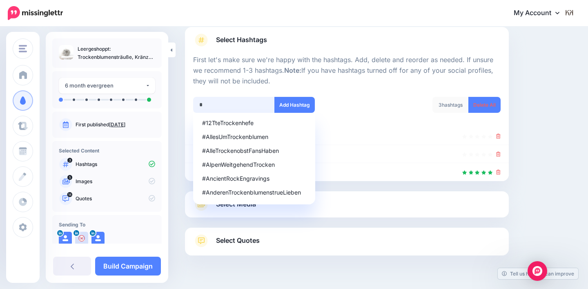
scroll to position [74, 0]
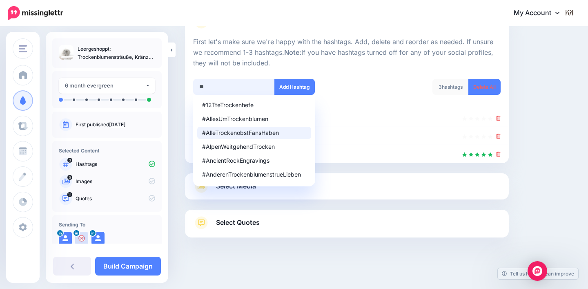
type input "***"
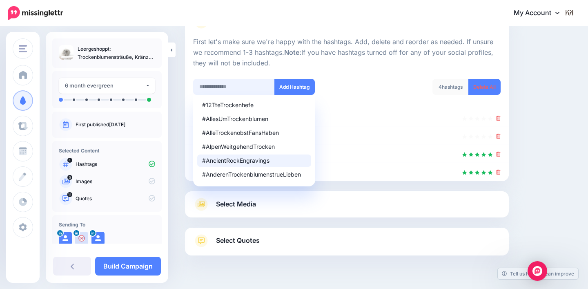
scroll to position [92, 0]
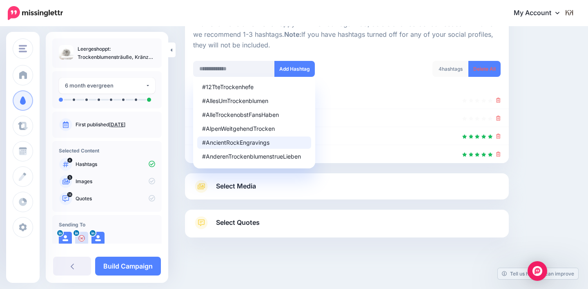
click at [341, 206] on div at bounding box center [347, 204] width 324 height 10
click at [339, 180] on link "Select Media" at bounding box center [346, 186] width 307 height 13
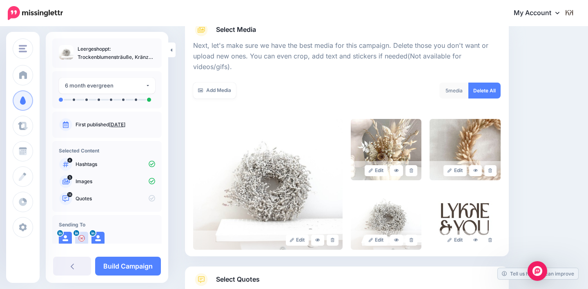
scroll to position [131, 0]
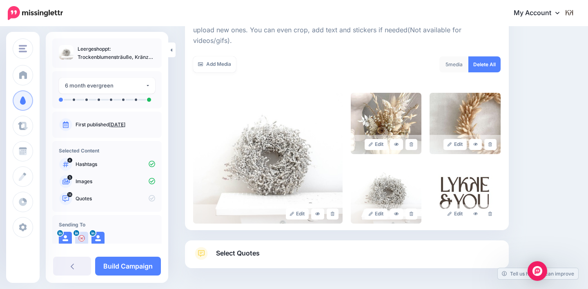
click at [339, 247] on link "Select Quotes" at bounding box center [346, 257] width 307 height 21
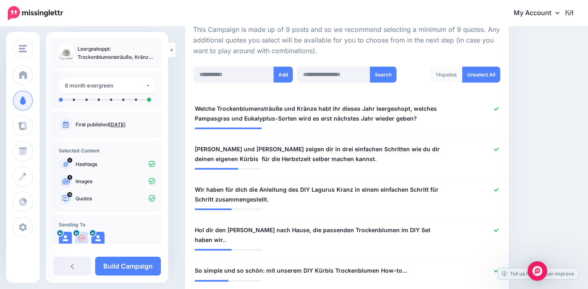
scroll to position [193, 0]
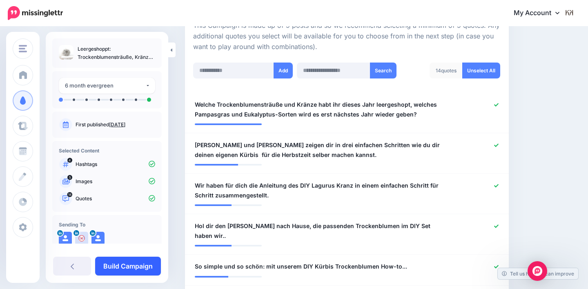
click at [121, 268] on link "Build Campaign" at bounding box center [128, 265] width 66 height 19
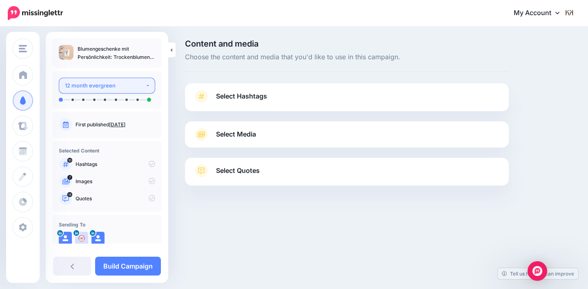
click at [114, 87] on div "12 month evergreen" at bounding box center [105, 85] width 80 height 9
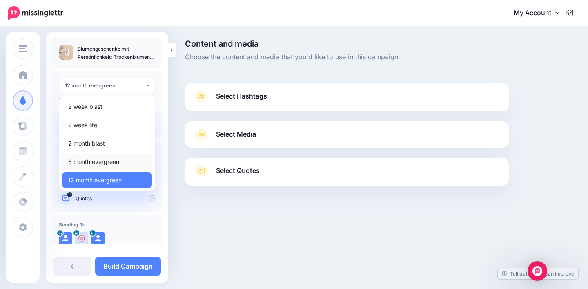
click at [109, 158] on span "6 month evergreen" at bounding box center [93, 162] width 51 height 10
select select "******"
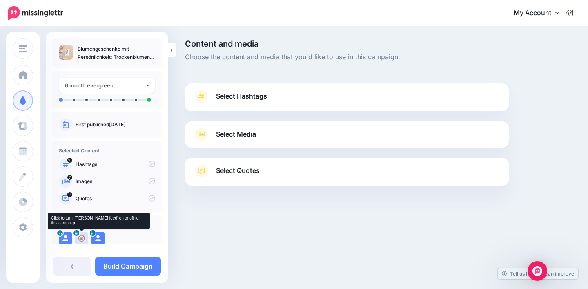
click at [81, 239] on img at bounding box center [81, 237] width 13 height 13
click at [83, 238] on icon at bounding box center [81, 238] width 7 height 7
click at [61, 239] on div at bounding box center [65, 237] width 13 height 13
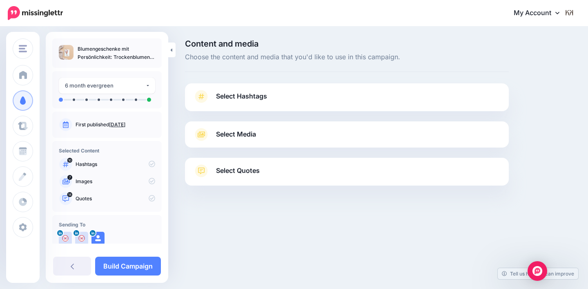
click at [316, 96] on link "Select Hashtags" at bounding box center [346, 100] width 307 height 21
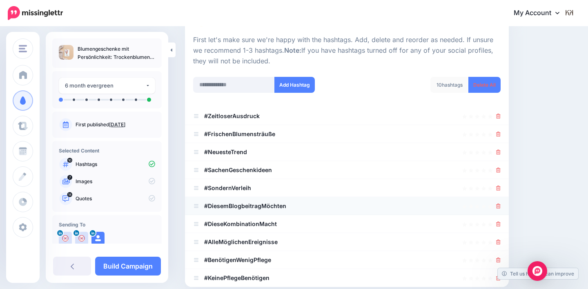
scroll to position [77, 0]
click at [502, 135] on li "#FrischenBlumensträuße" at bounding box center [347, 134] width 324 height 18
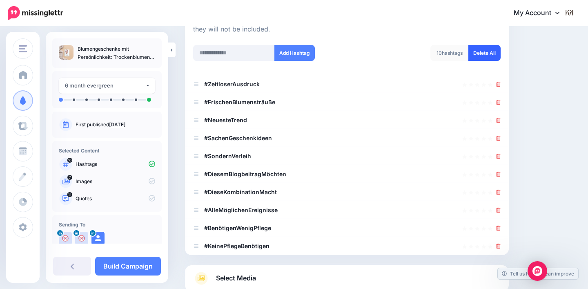
scroll to position [110, 0]
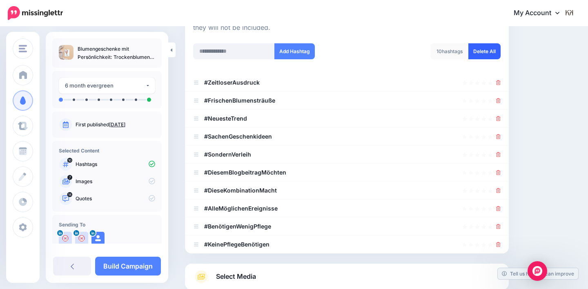
click at [482, 50] on link "Delete All" at bounding box center [484, 51] width 32 height 16
click at [252, 47] on input "text" at bounding box center [234, 51] width 82 height 16
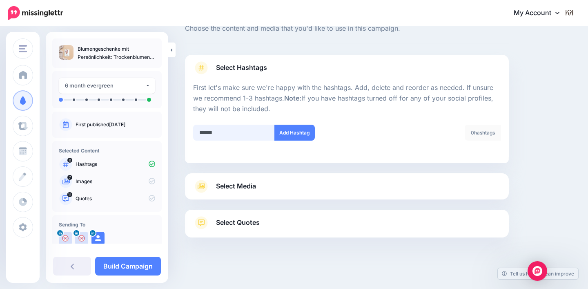
type input "*******"
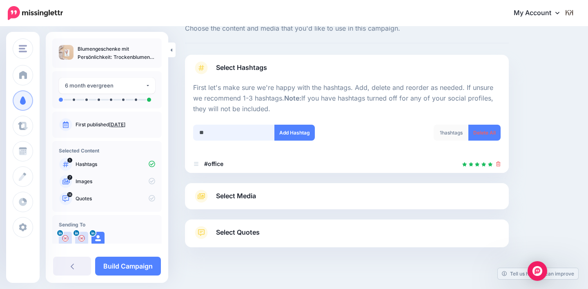
type input "*"
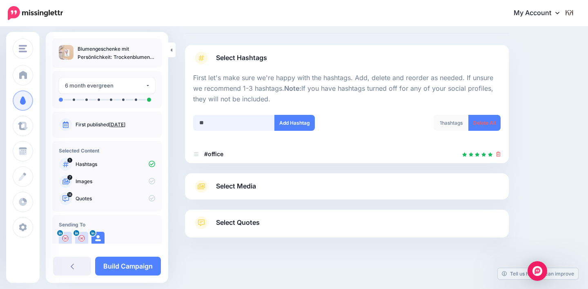
type input "***"
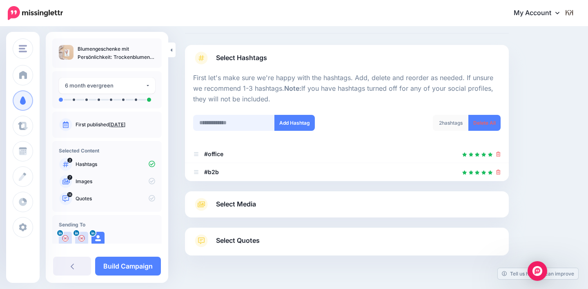
scroll to position [56, 0]
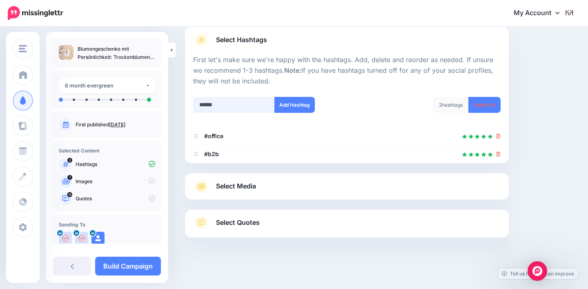
type input "*******"
type input "*"
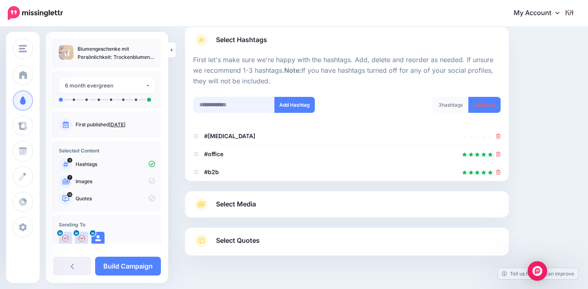
scroll to position [74, 0]
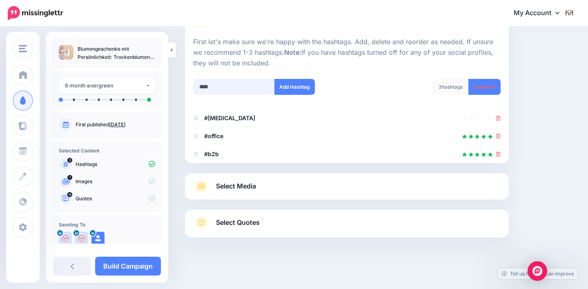
type input "*****"
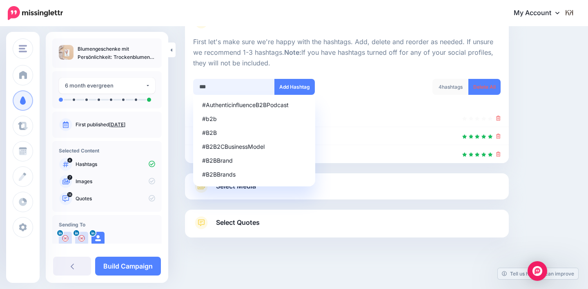
type input "****"
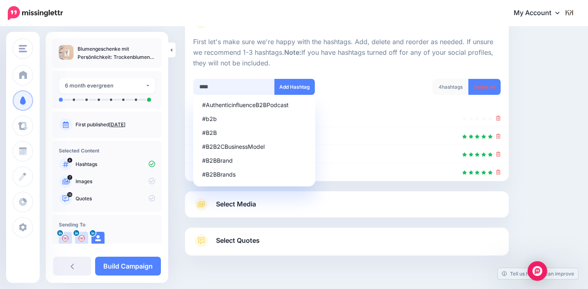
scroll to position [92, 0]
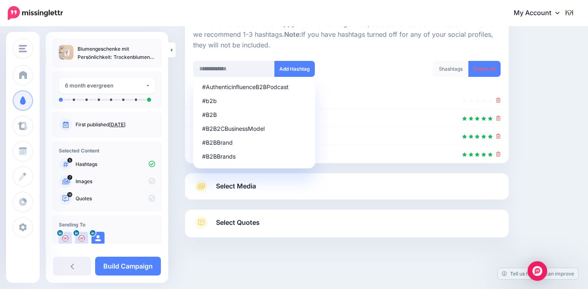
click at [330, 189] on link "Select Media" at bounding box center [346, 186] width 307 height 13
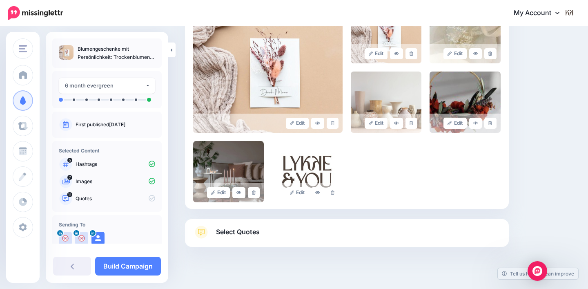
scroll to position [220, 0]
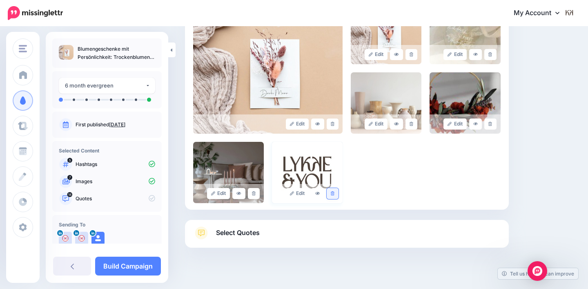
click at [334, 188] on link at bounding box center [333, 193] width 12 height 11
click at [250, 227] on span "Select Quotes" at bounding box center [238, 232] width 44 height 11
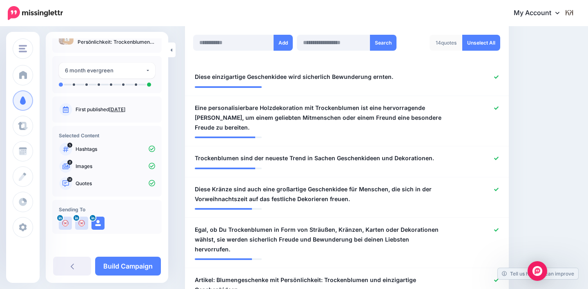
scroll to position [15, 0]
click at [125, 268] on link "Build Campaign" at bounding box center [128, 265] width 66 height 19
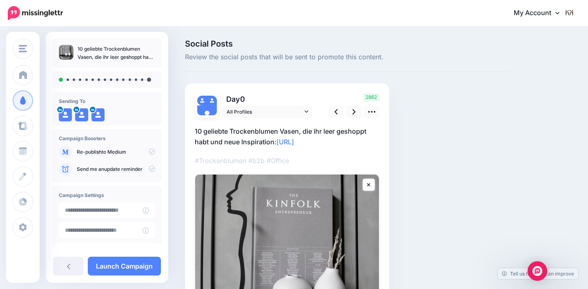
click at [142, 150] on p "Re-publish to Medium" at bounding box center [116, 151] width 78 height 7
click at [151, 150] on icon at bounding box center [152, 151] width 7 height 7
click at [149, 152] on icon at bounding box center [152, 151] width 7 height 7
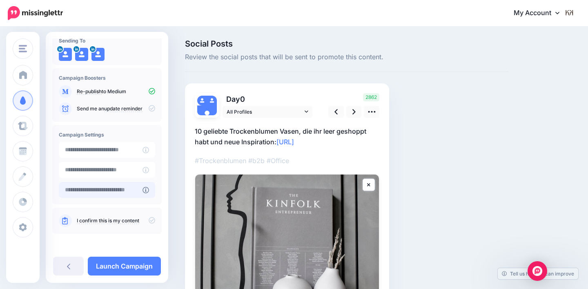
scroll to position [60, 0]
click at [149, 221] on icon at bounding box center [152, 220] width 7 height 7
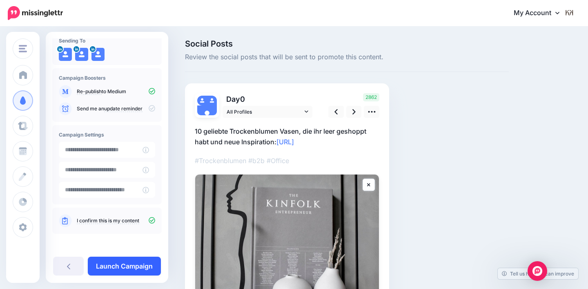
click at [135, 262] on link "Launch Campaign" at bounding box center [124, 265] width 73 height 19
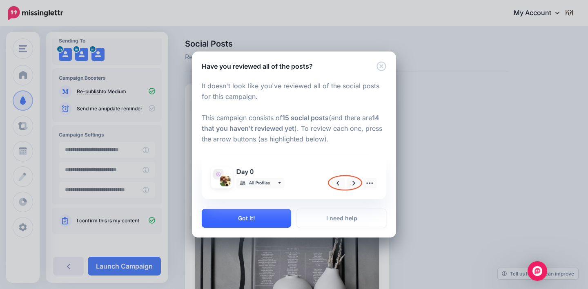
click at [275, 218] on button "Got it!" at bounding box center [246, 218] width 89 height 19
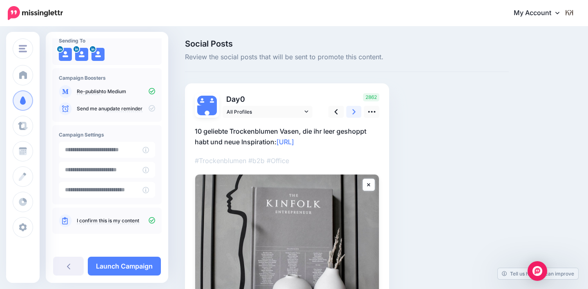
click at [355, 111] on icon at bounding box center [353, 111] width 3 height 5
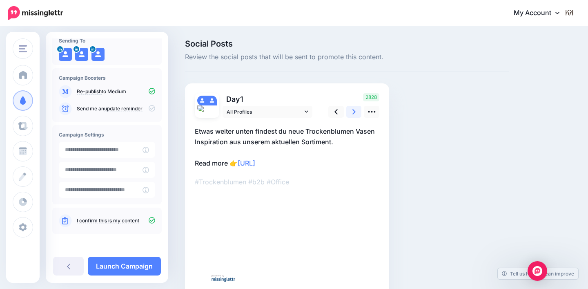
click at [355, 111] on icon at bounding box center [353, 111] width 3 height 5
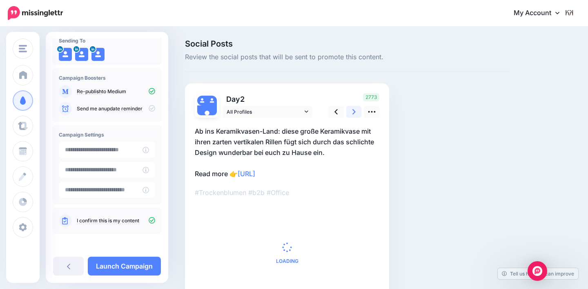
click at [355, 111] on icon at bounding box center [353, 111] width 3 height 5
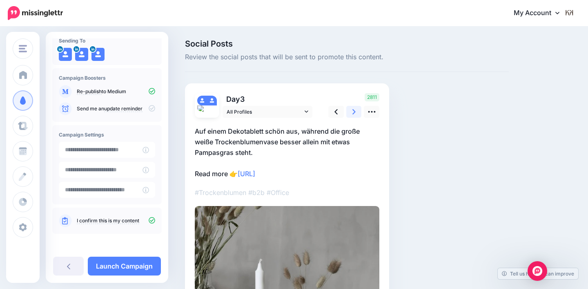
click at [355, 111] on icon at bounding box center [353, 111] width 3 height 5
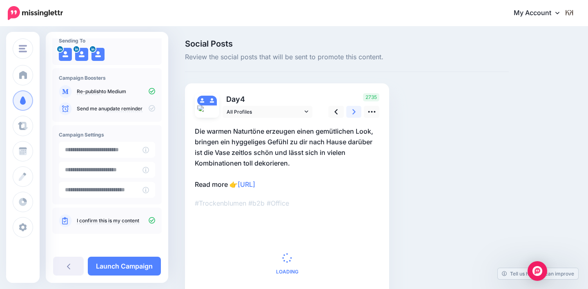
click at [355, 111] on icon at bounding box center [353, 111] width 3 height 5
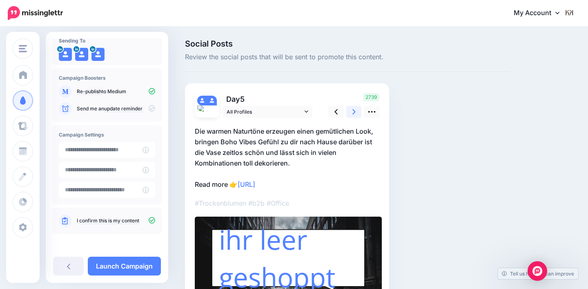
click at [355, 111] on icon at bounding box center [353, 111] width 3 height 5
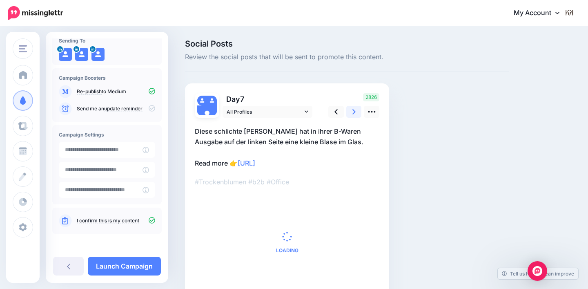
click at [355, 111] on icon at bounding box center [353, 111] width 3 height 5
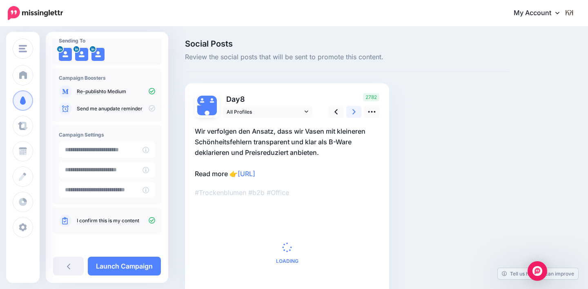
click at [355, 111] on icon at bounding box center [353, 111] width 3 height 5
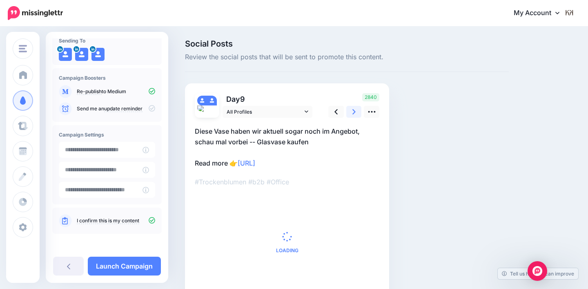
click at [355, 111] on icon at bounding box center [353, 111] width 3 height 5
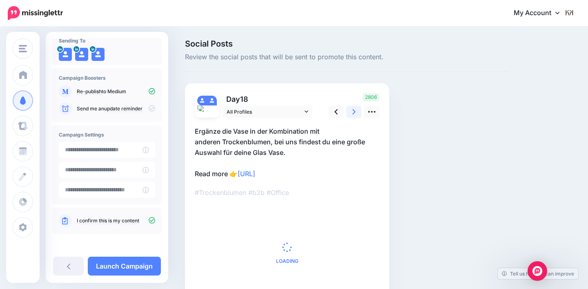
click at [355, 111] on icon at bounding box center [353, 111] width 3 height 5
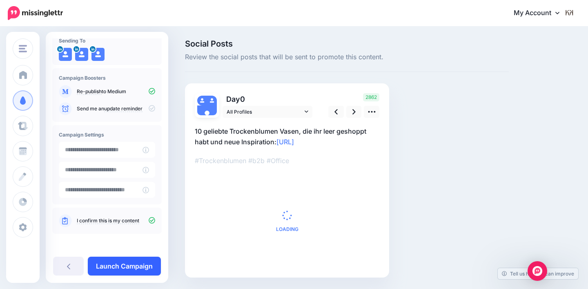
click at [134, 264] on link "Launch Campaign" at bounding box center [124, 265] width 73 height 19
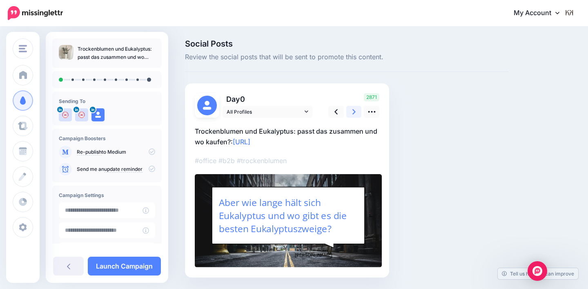
click at [356, 107] on link at bounding box center [354, 112] width 16 height 12
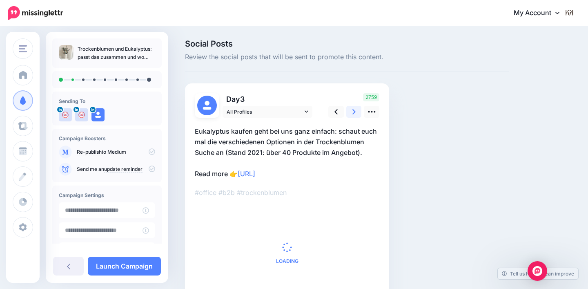
click at [356, 107] on link at bounding box center [354, 112] width 16 height 12
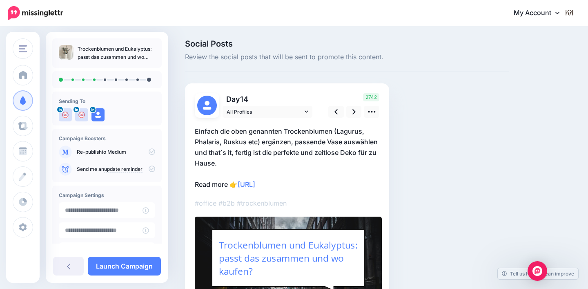
click at [149, 152] on icon at bounding box center [152, 151] width 7 height 7
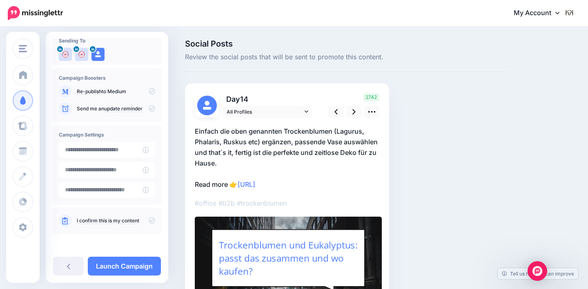
scroll to position [60, 0]
click at [149, 218] on icon at bounding box center [152, 220] width 7 height 7
click at [149, 92] on icon at bounding box center [152, 91] width 7 height 7
click at [356, 109] on link at bounding box center [354, 112] width 16 height 12
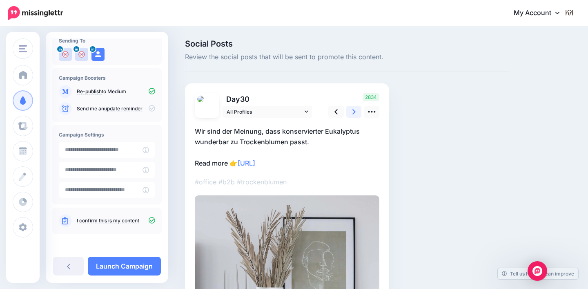
click at [356, 109] on link at bounding box center [354, 112] width 16 height 12
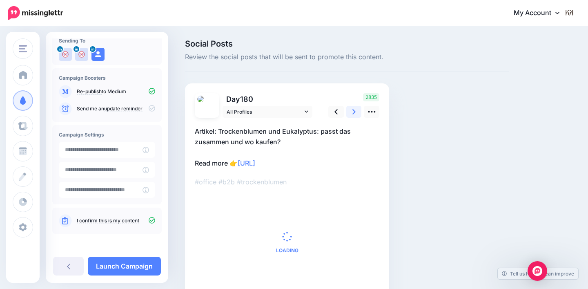
click at [356, 109] on link at bounding box center [354, 112] width 16 height 12
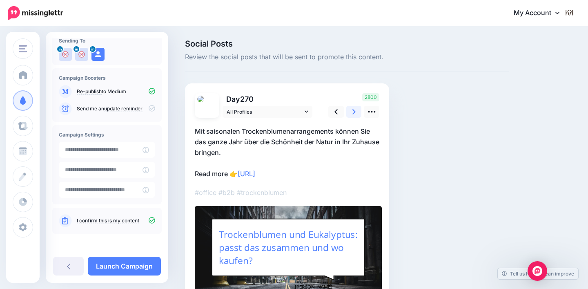
click at [356, 109] on link at bounding box center [354, 112] width 16 height 12
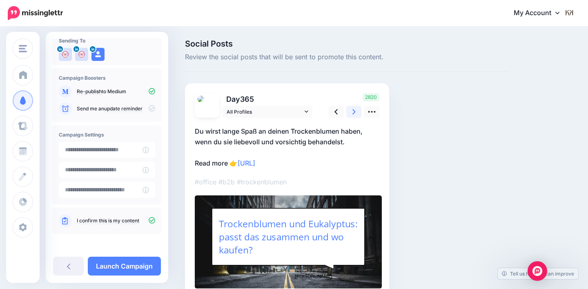
click at [356, 109] on link at bounding box center [354, 112] width 16 height 12
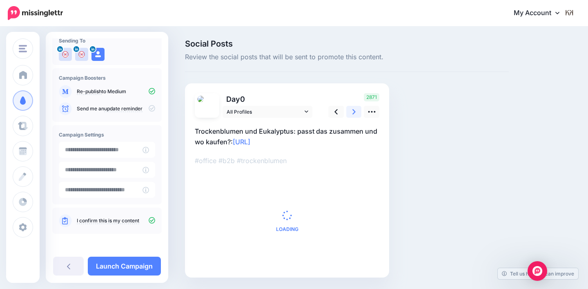
click at [356, 109] on link at bounding box center [354, 112] width 16 height 12
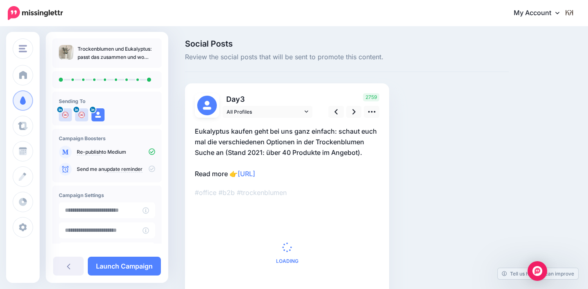
scroll to position [0, 0]
click at [112, 267] on link "Launch Campaign" at bounding box center [124, 265] width 73 height 19
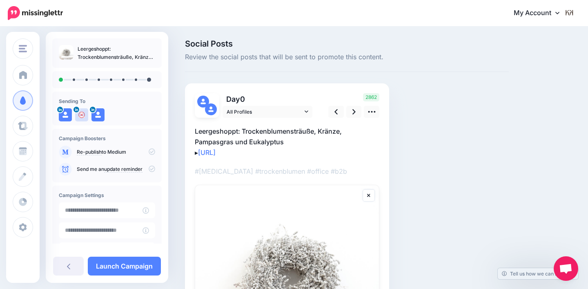
click at [149, 154] on icon at bounding box center [152, 151] width 7 height 7
click at [149, 151] on icon at bounding box center [152, 151] width 7 height 7
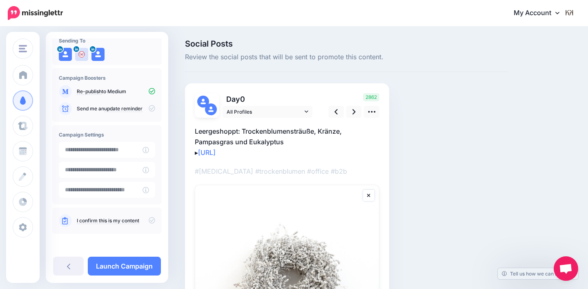
scroll to position [60, 0]
click at [149, 219] on icon at bounding box center [152, 220] width 7 height 7
click at [351, 116] on link at bounding box center [354, 112] width 16 height 12
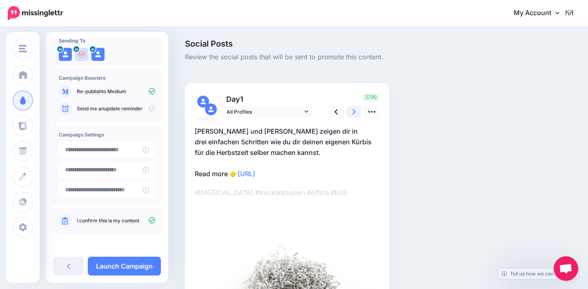
click at [351, 116] on link at bounding box center [354, 112] width 16 height 12
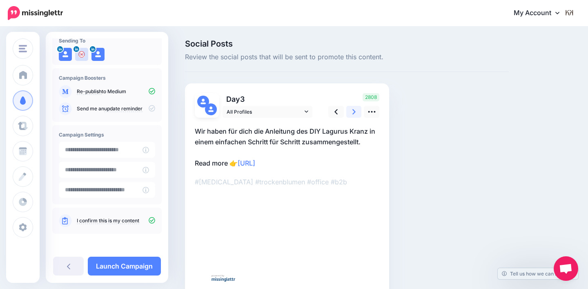
click at [351, 116] on link at bounding box center [354, 112] width 16 height 12
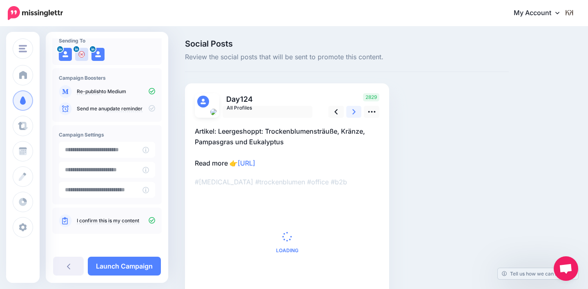
click at [351, 116] on link at bounding box center [354, 112] width 16 height 12
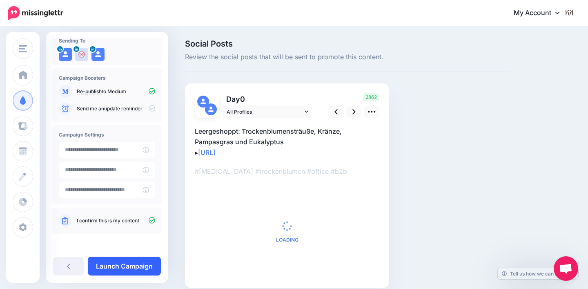
click at [136, 260] on link "Launch Campaign" at bounding box center [124, 265] width 73 height 19
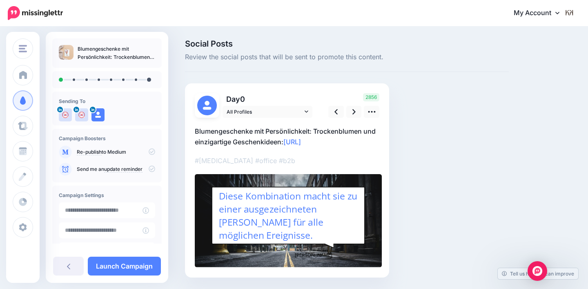
click at [149, 151] on icon at bounding box center [152, 151] width 7 height 7
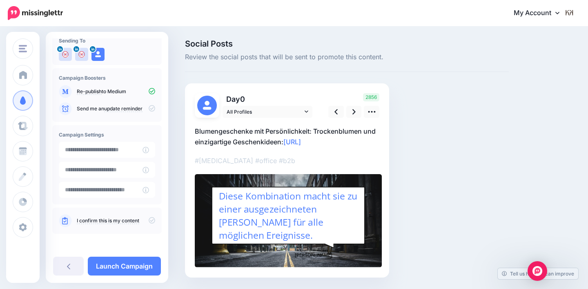
scroll to position [60, 0]
click at [149, 220] on icon at bounding box center [152, 220] width 7 height 7
click at [351, 116] on link at bounding box center [354, 112] width 16 height 12
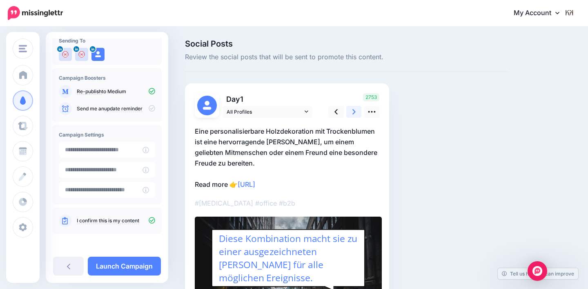
click at [351, 116] on link at bounding box center [354, 112] width 16 height 12
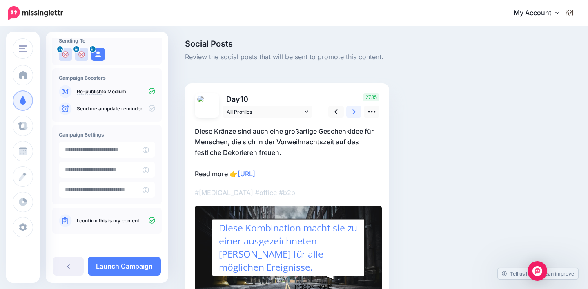
click at [351, 116] on link at bounding box center [354, 112] width 16 height 12
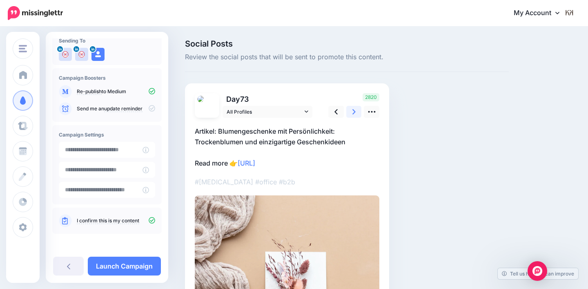
click at [351, 116] on link at bounding box center [354, 112] width 16 height 12
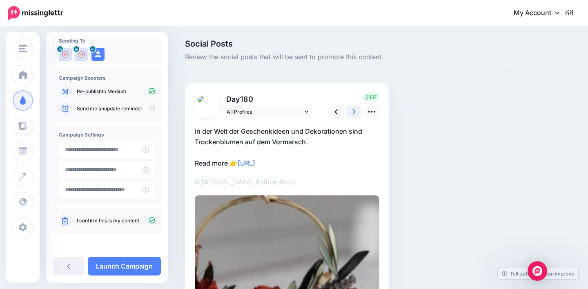
click at [351, 116] on link at bounding box center [354, 112] width 16 height 12
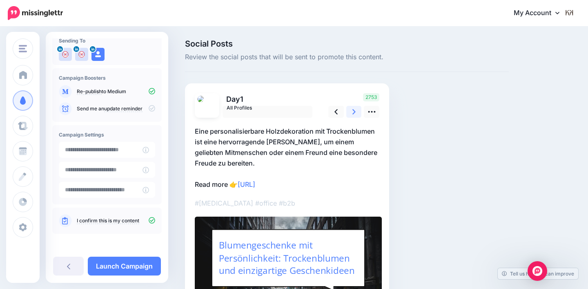
click at [351, 116] on link at bounding box center [354, 112] width 16 height 12
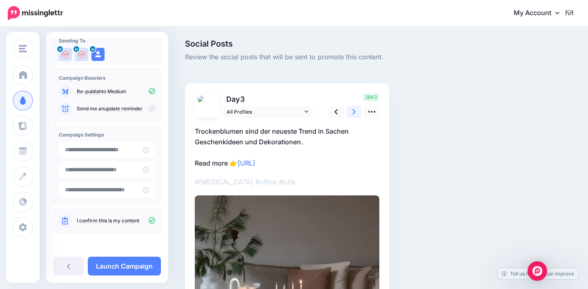
click at [351, 116] on link at bounding box center [354, 112] width 16 height 12
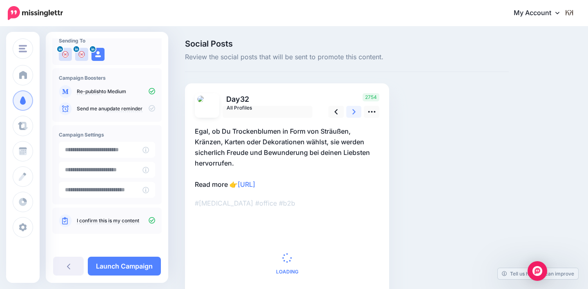
click at [351, 116] on link at bounding box center [354, 112] width 16 height 12
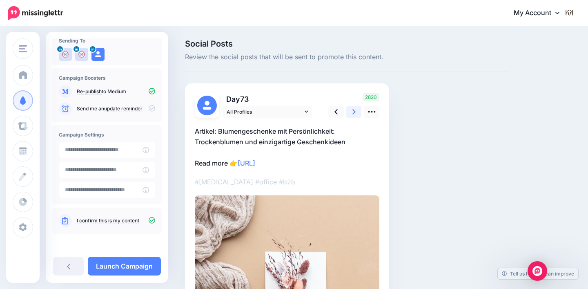
click at [351, 116] on link at bounding box center [354, 112] width 16 height 12
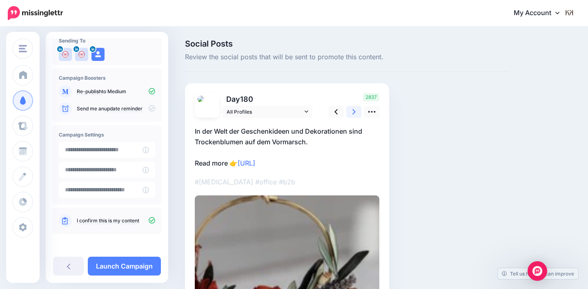
click at [351, 116] on link at bounding box center [354, 112] width 16 height 12
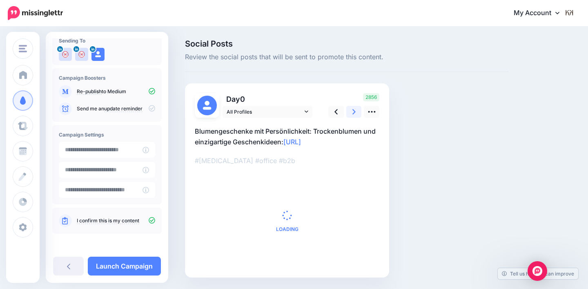
click at [351, 116] on link at bounding box center [354, 112] width 16 height 12
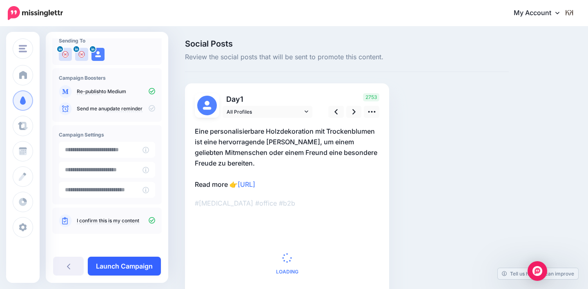
click at [127, 264] on link "Launch Campaign" at bounding box center [124, 265] width 73 height 19
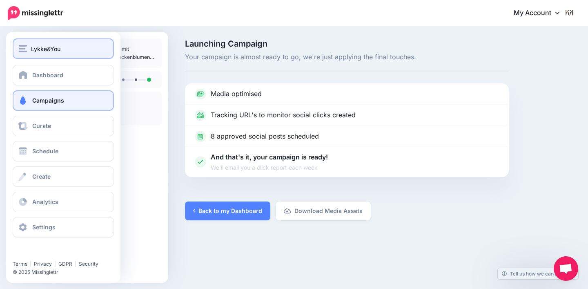
click at [33, 53] on button "Lykke&You" at bounding box center [63, 48] width 101 height 20
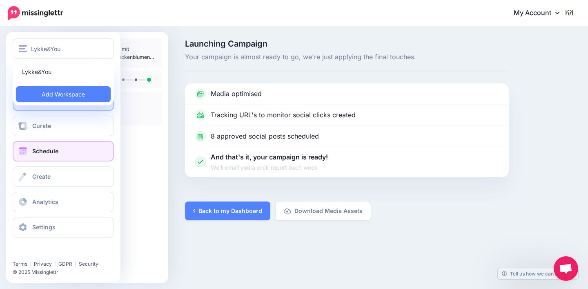
click at [56, 147] on link "Schedule" at bounding box center [63, 151] width 101 height 20
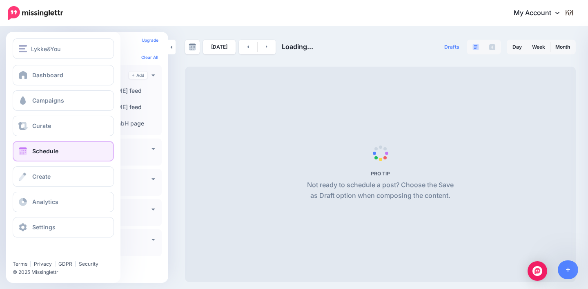
scroll to position [33, 0]
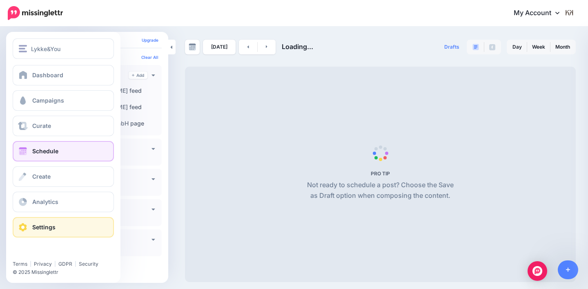
click at [44, 224] on span "Settings" at bounding box center [43, 226] width 23 height 7
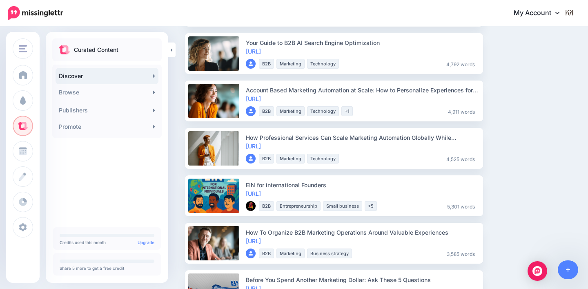
scroll to position [321, 0]
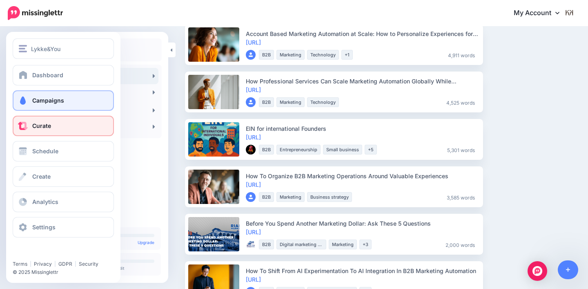
click at [57, 107] on link "Campaigns" at bounding box center [63, 100] width 101 height 20
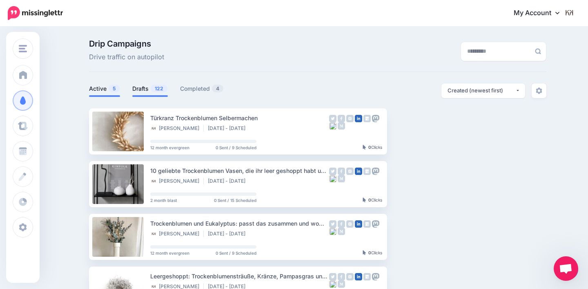
click at [146, 88] on link "Drafts 122" at bounding box center [150, 89] width 36 height 10
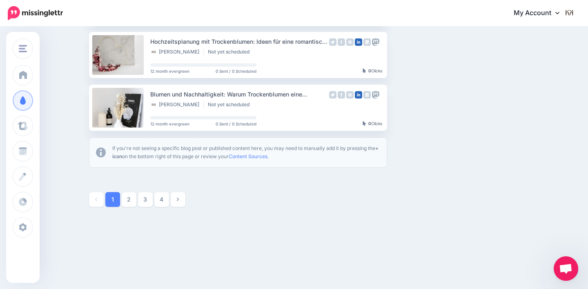
scroll to position [497, 0]
click at [161, 200] on link "4" at bounding box center [161, 199] width 15 height 15
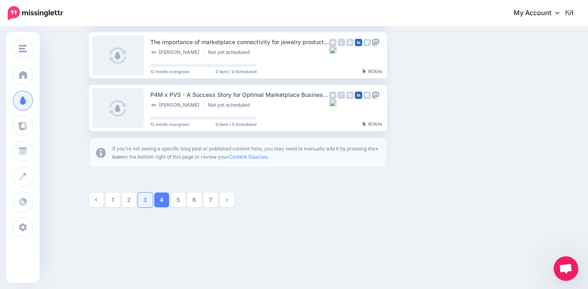
click at [147, 202] on link "3" at bounding box center [145, 199] width 15 height 15
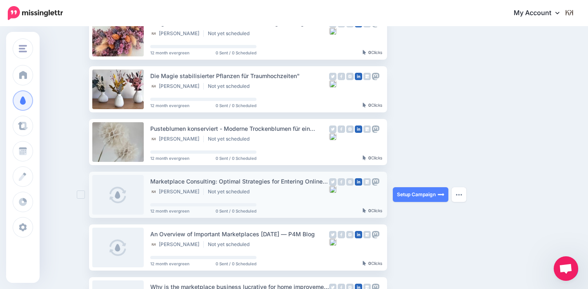
scroll to position [148, 0]
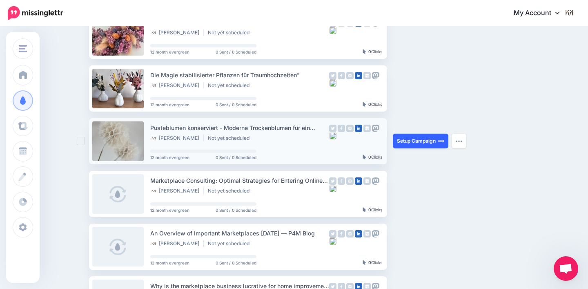
click at [407, 136] on link "Setup Campaign" at bounding box center [421, 140] width 56 height 15
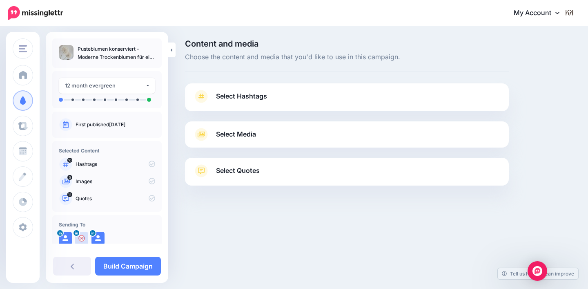
click at [287, 102] on link "Select Hashtags" at bounding box center [346, 100] width 307 height 21
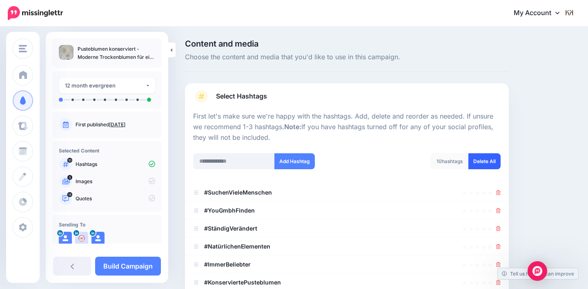
click at [491, 158] on link "Delete All" at bounding box center [484, 161] width 32 height 16
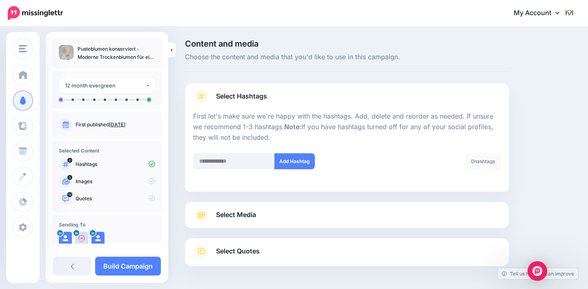
scroll to position [29, 0]
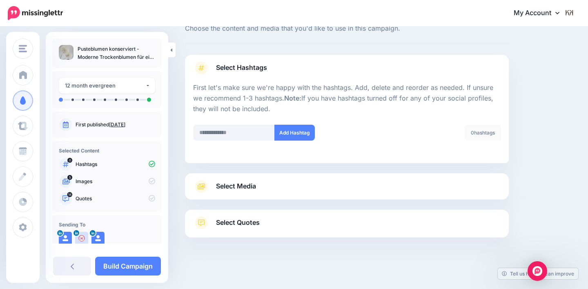
click at [237, 159] on li at bounding box center [347, 159] width 324 height 8
click at [234, 133] on input "text" at bounding box center [234, 133] width 82 height 16
type input "******"
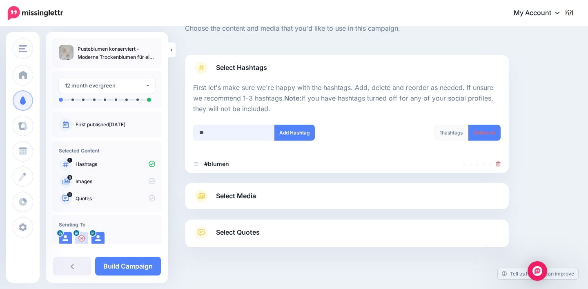
scroll to position [38, 0]
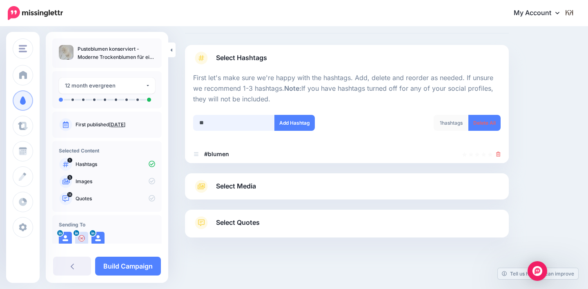
type input "***"
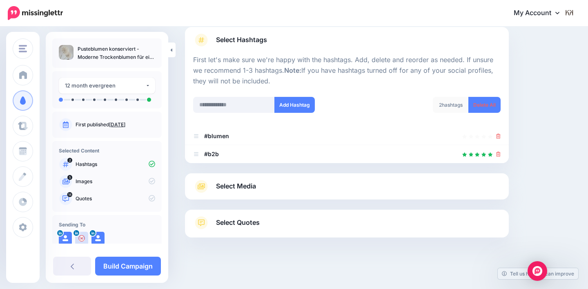
click at [276, 180] on link "Select Media" at bounding box center [346, 186] width 307 height 13
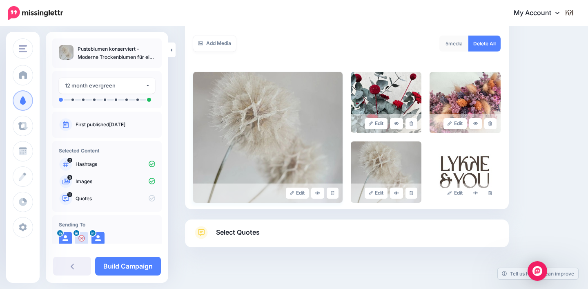
scroll to position [151, 0]
click at [270, 229] on link "Select Quotes" at bounding box center [346, 236] width 307 height 21
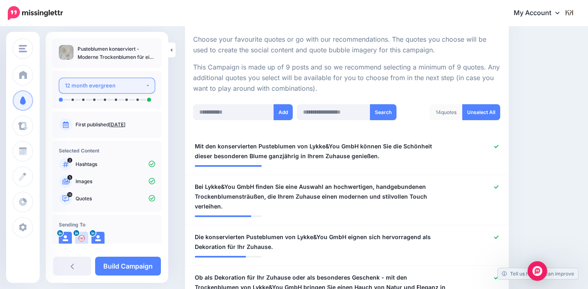
scroll to position [0, 0]
click at [127, 86] on div "12 month evergreen" at bounding box center [105, 85] width 80 height 9
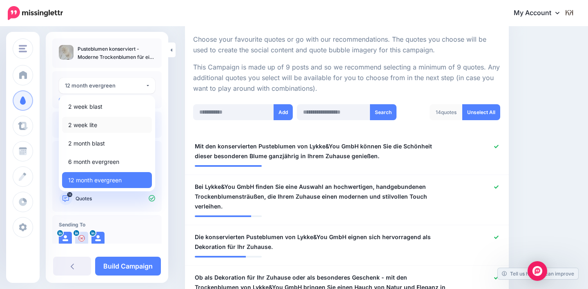
click at [121, 123] on link "2 week lite" at bounding box center [107, 125] width 90 height 16
select select "******"
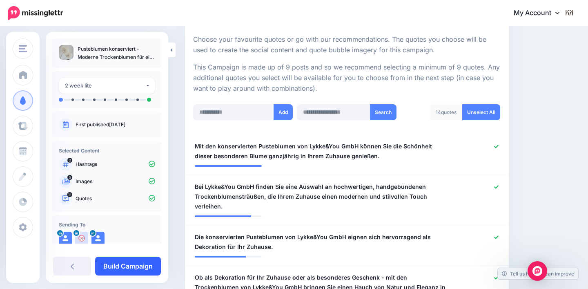
click at [130, 265] on link "Build Campaign" at bounding box center [128, 265] width 66 height 19
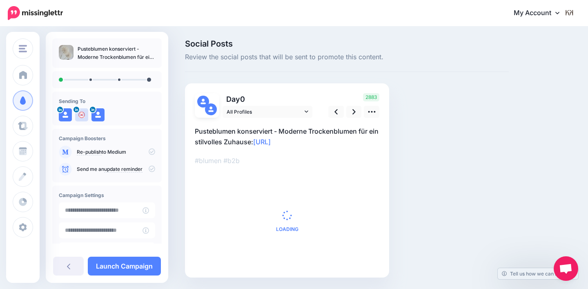
click at [151, 151] on icon at bounding box center [152, 151] width 7 height 7
click at [149, 151] on icon at bounding box center [152, 151] width 7 height 7
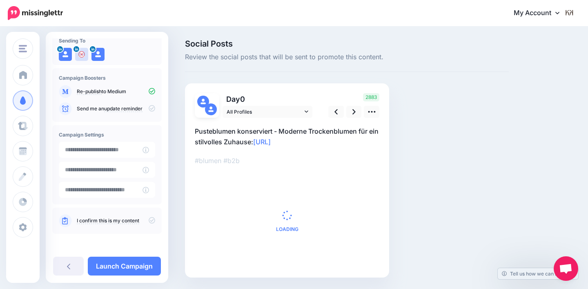
scroll to position [60, 0]
click at [149, 217] on icon at bounding box center [152, 220] width 7 height 7
click at [352, 112] on icon at bounding box center [353, 111] width 3 height 9
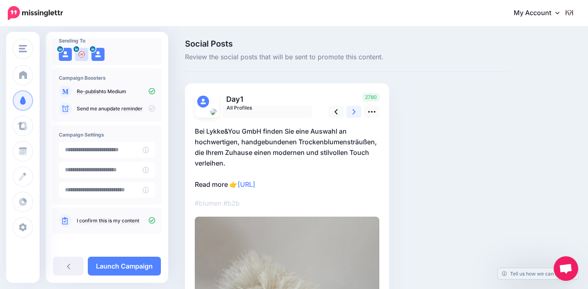
click at [352, 112] on icon at bounding box center [353, 111] width 3 height 9
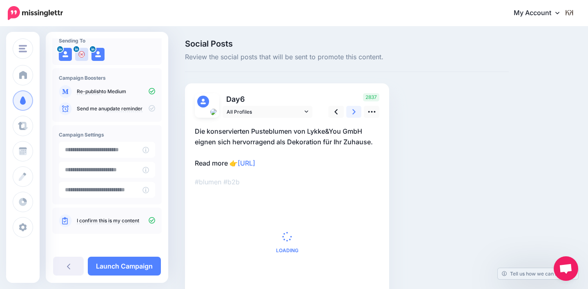
click at [352, 112] on icon at bounding box center [353, 111] width 3 height 9
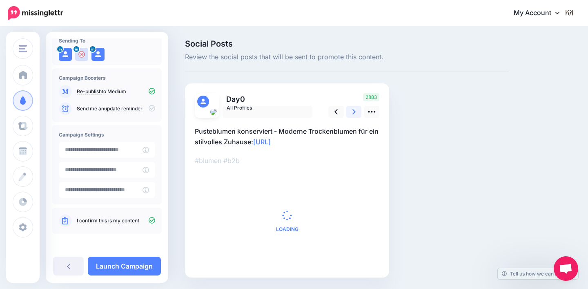
click at [352, 112] on icon at bounding box center [353, 111] width 3 height 9
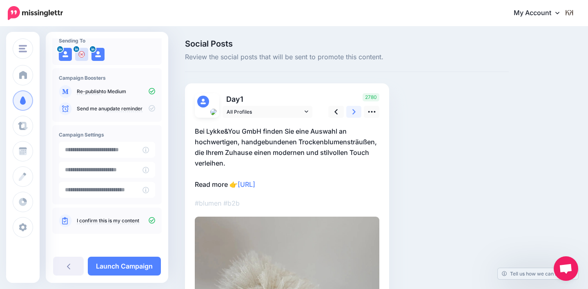
click at [352, 112] on icon at bounding box center [353, 111] width 3 height 9
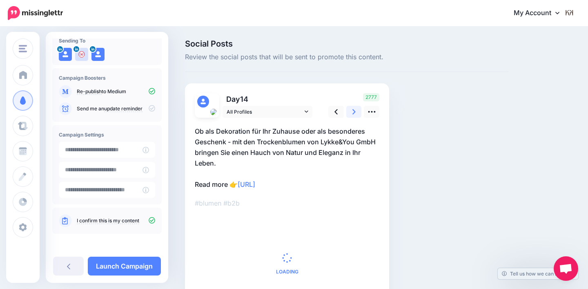
click at [352, 112] on icon at bounding box center [353, 111] width 3 height 9
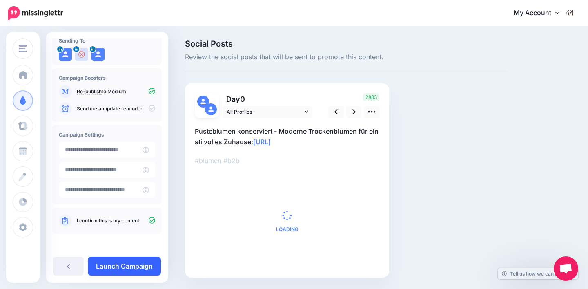
click at [140, 257] on link "Launch Campaign" at bounding box center [124, 265] width 73 height 19
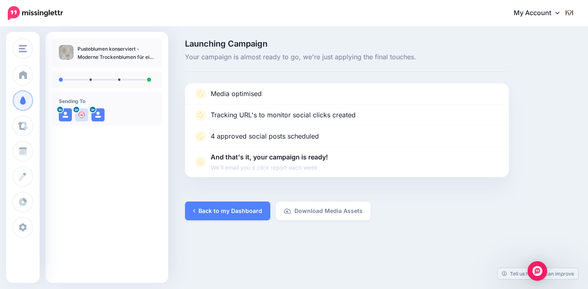
click at [35, 12] on img at bounding box center [35, 13] width 55 height 14
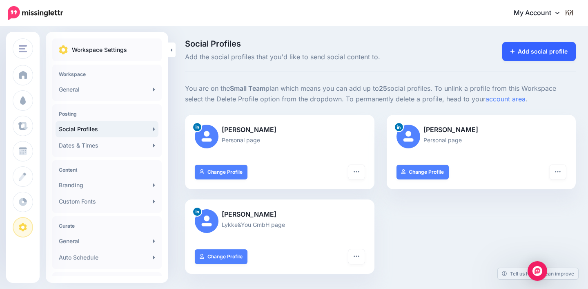
click at [521, 53] on link "Add social profile" at bounding box center [539, 51] width 74 height 19
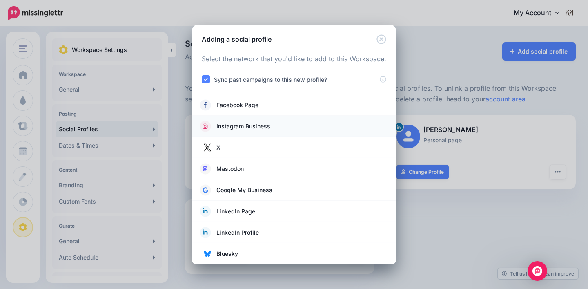
click at [248, 128] on span "Instagram Business" at bounding box center [243, 126] width 54 height 10
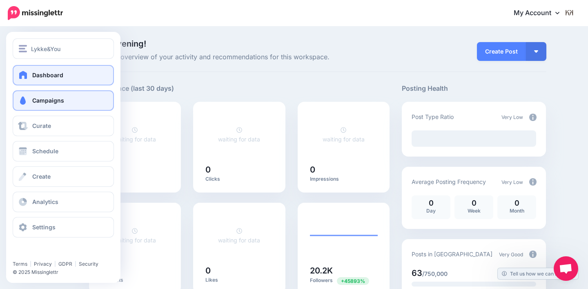
click at [37, 103] on span "Campaigns" at bounding box center [48, 100] width 32 height 7
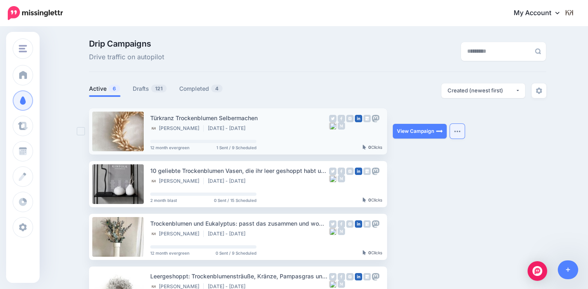
click at [461, 133] on button "button" at bounding box center [457, 131] width 15 height 15
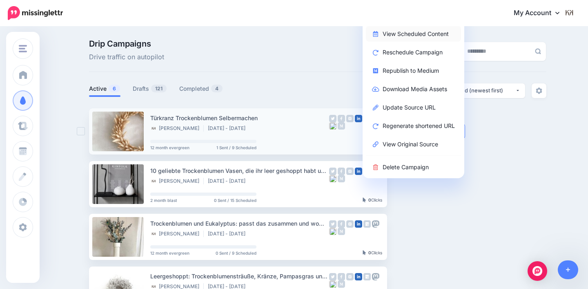
click at [423, 37] on link "View Scheduled Content" at bounding box center [413, 34] width 95 height 16
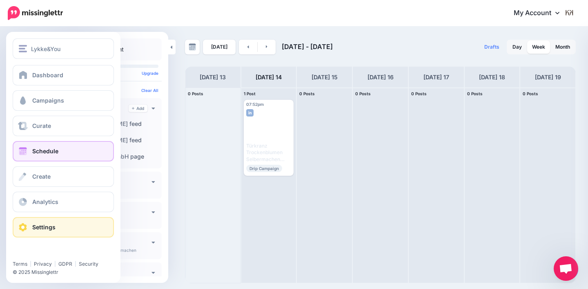
click at [30, 227] on link "Settings" at bounding box center [63, 227] width 101 height 20
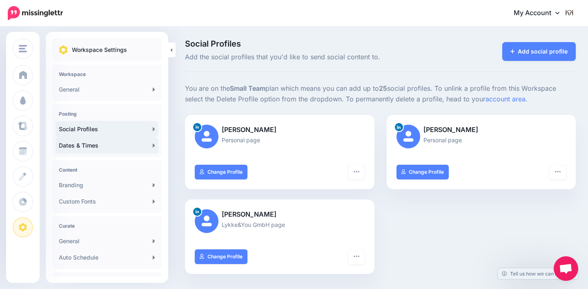
click at [113, 146] on link "Dates & Times" at bounding box center [107, 145] width 103 height 16
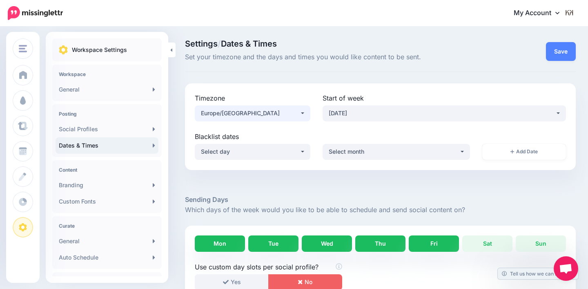
click at [278, 111] on div "Europe/London" at bounding box center [250, 113] width 98 height 10
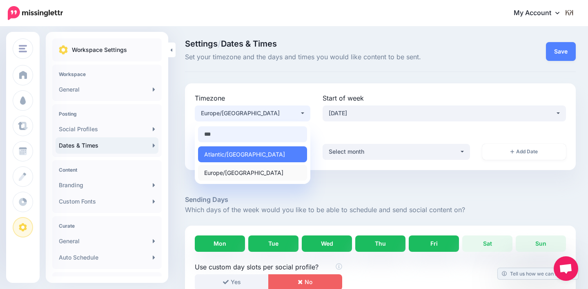
type input "***"
click at [266, 170] on link "Europe/Berlin" at bounding box center [252, 173] width 109 height 16
select select "**********"
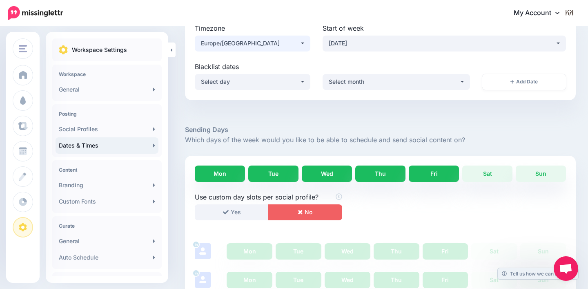
scroll to position [80, 0]
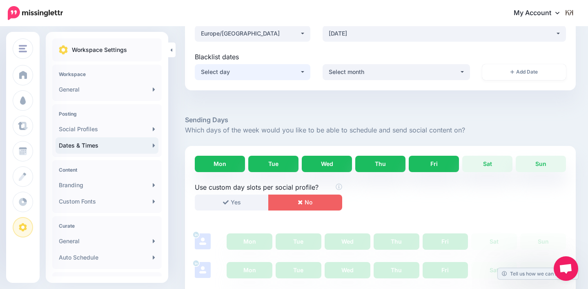
click at [284, 78] on button "Select day" at bounding box center [253, 72] width 116 height 16
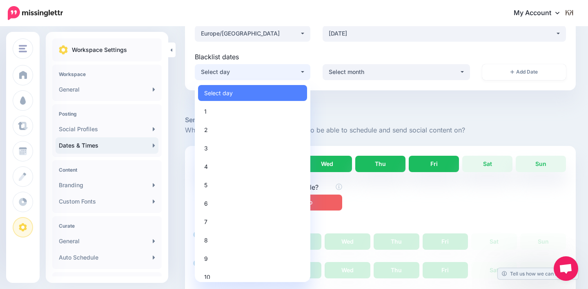
click at [345, 100] on div at bounding box center [380, 102] width 391 height 24
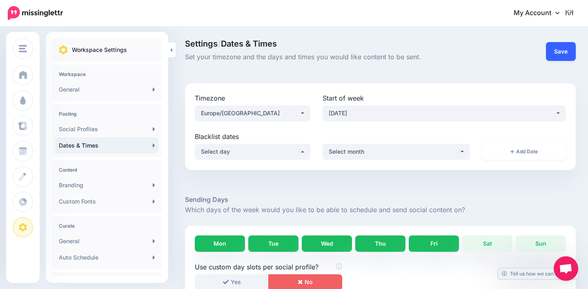
scroll to position [0, 0]
click at [559, 43] on button "Save" at bounding box center [561, 51] width 30 height 19
click at [109, 184] on link "Branding" at bounding box center [107, 185] width 103 height 16
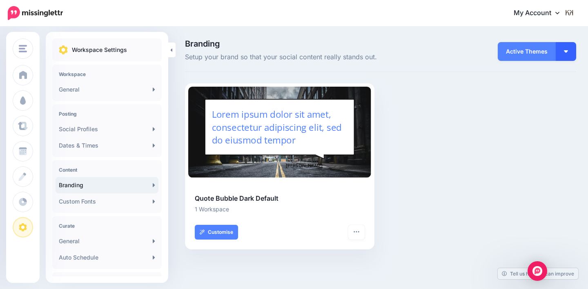
click at [565, 50] on img "button" at bounding box center [566, 51] width 4 height 2
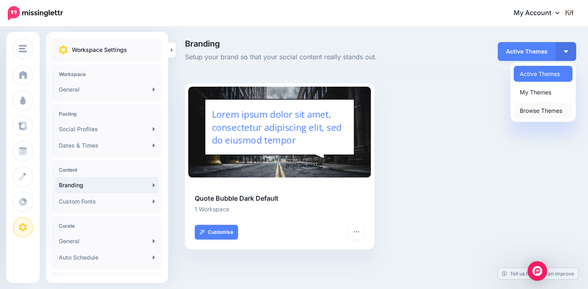
click at [536, 115] on link "Browse Themes" at bounding box center [543, 110] width 59 height 16
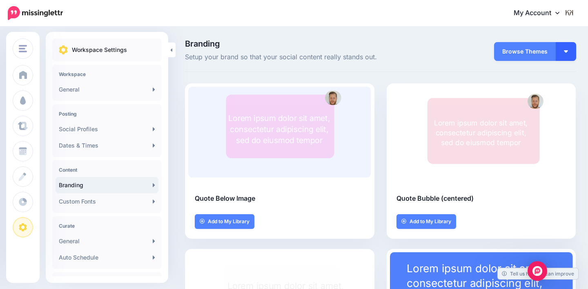
click at [570, 55] on button "button" at bounding box center [566, 51] width 20 height 19
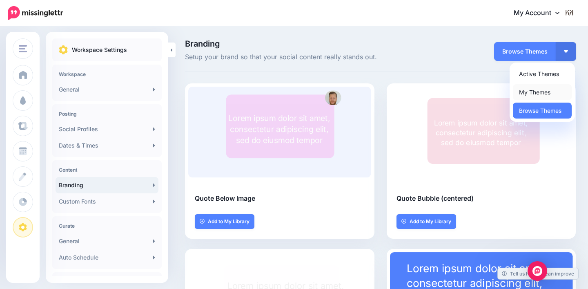
click at [550, 92] on link "My Themes" at bounding box center [542, 92] width 59 height 16
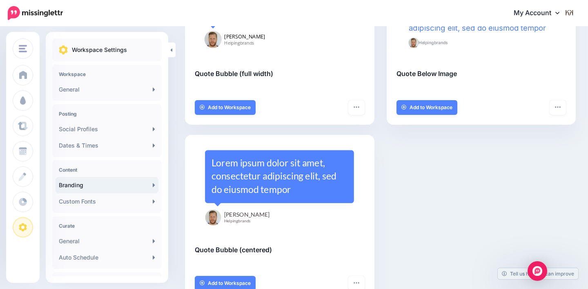
scroll to position [298, 0]
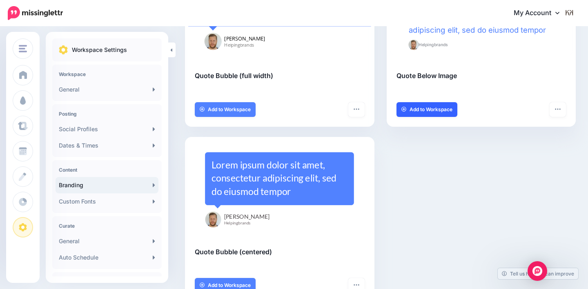
click at [436, 113] on link "Add to Workspace" at bounding box center [426, 109] width 61 height 15
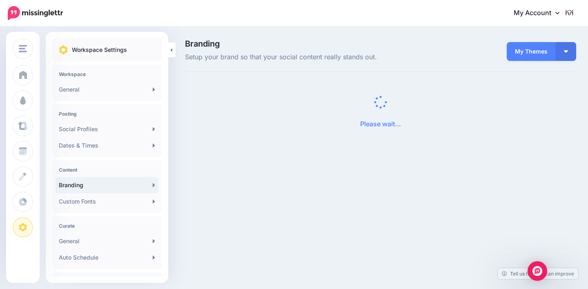
scroll to position [0, 0]
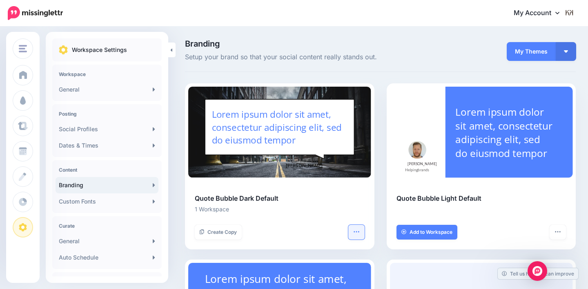
click at [360, 236] on button "button" at bounding box center [356, 232] width 16 height 15
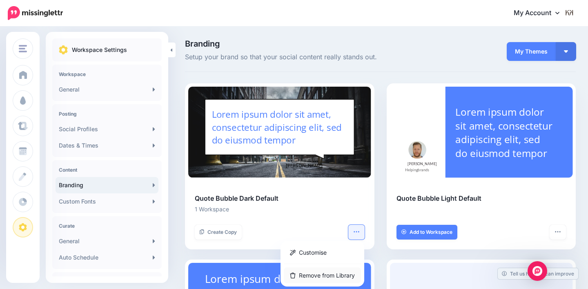
click at [330, 271] on link "Remove from Library" at bounding box center [322, 275] width 77 height 16
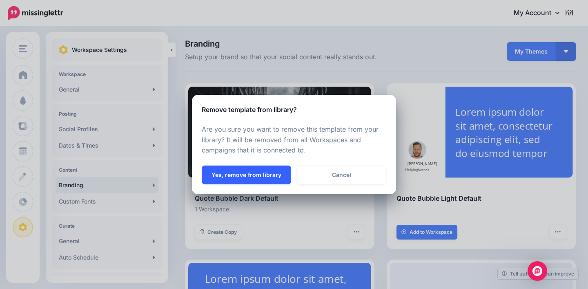
click at [257, 173] on button "Yes, remove from library" at bounding box center [246, 174] width 89 height 19
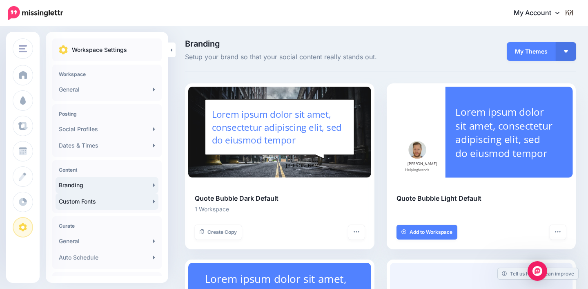
click at [105, 199] on link "Custom Fonts" at bounding box center [107, 201] width 103 height 16
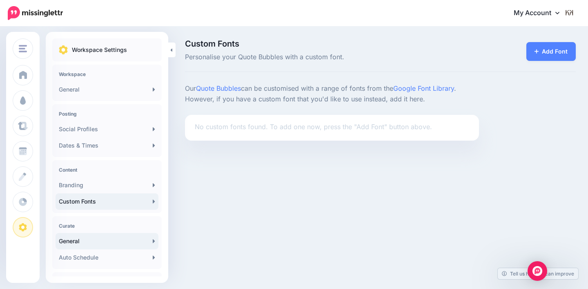
click at [96, 243] on link "General" at bounding box center [107, 241] width 103 height 16
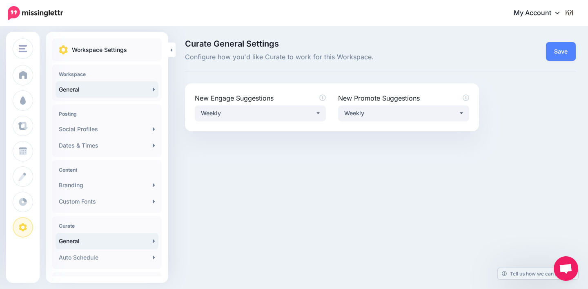
click at [105, 87] on link "General" at bounding box center [107, 89] width 103 height 16
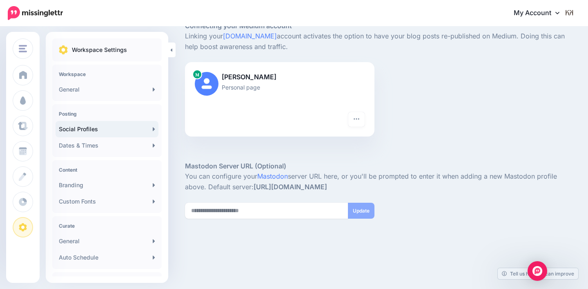
scroll to position [287, 0]
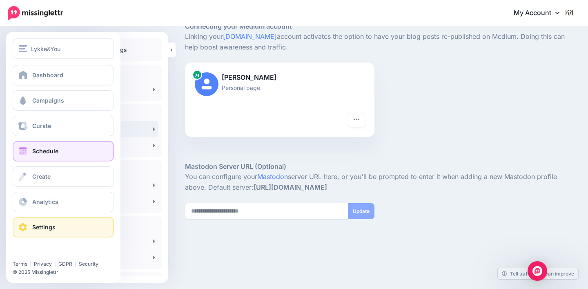
click at [38, 147] on span "Schedule" at bounding box center [45, 150] width 26 height 7
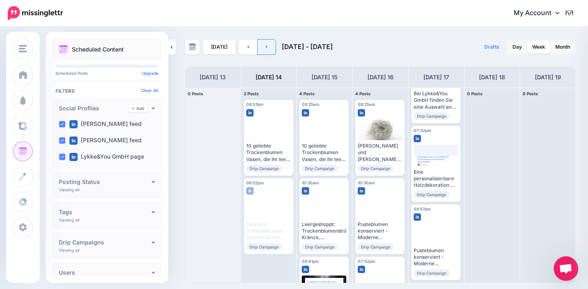
click at [266, 47] on icon at bounding box center [267, 46] width 2 height 5
